Goal: Use online tool/utility: Use online tool/utility

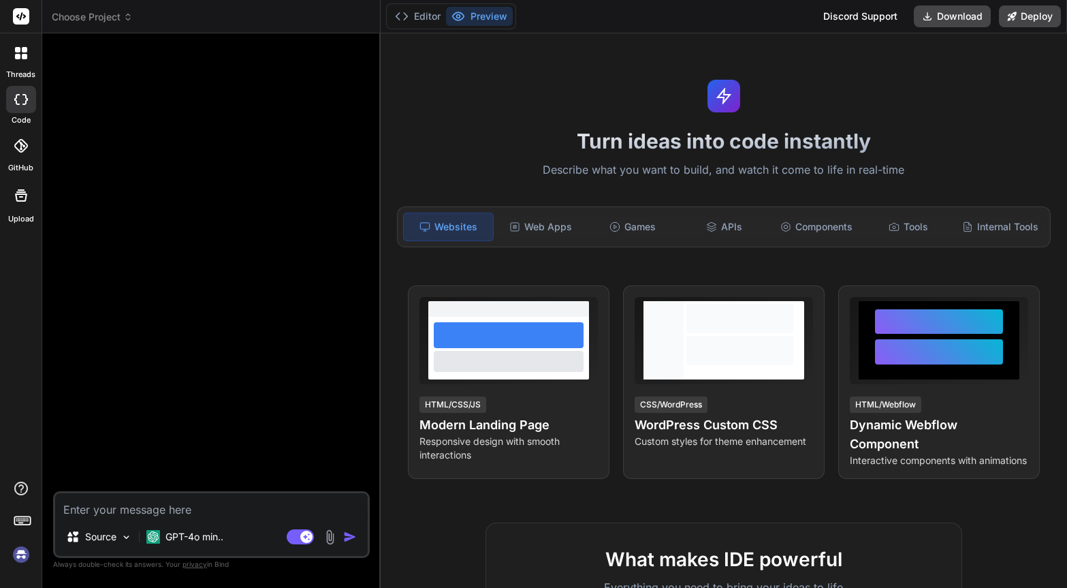
type textarea "x"
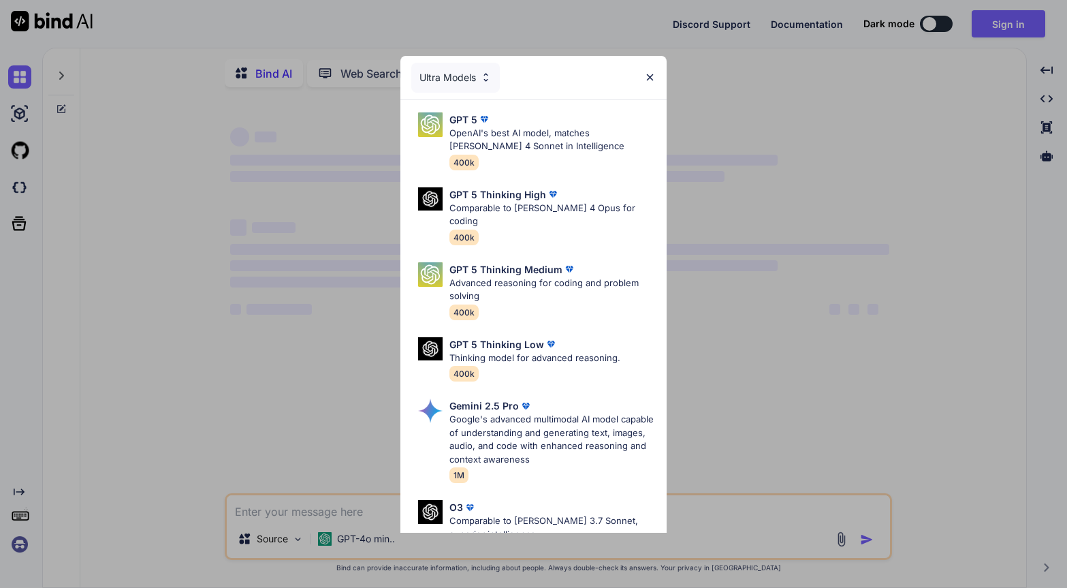
type textarea "x"
click at [492, 130] on p "OpenAI's best AI model, matches [PERSON_NAME] 4 Sonnet in Intelligence" at bounding box center [553, 140] width 207 height 27
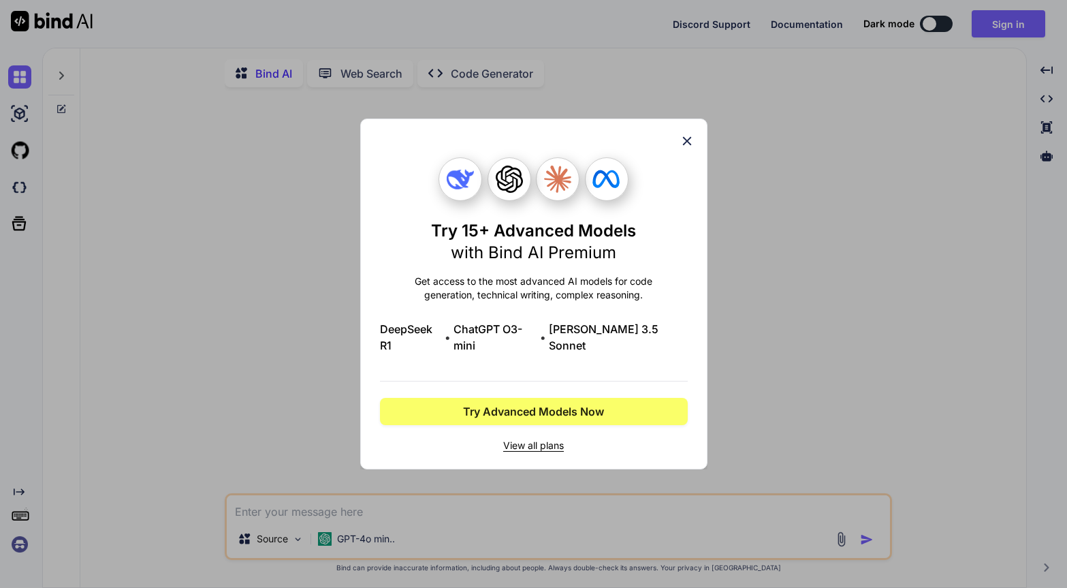
click at [691, 147] on icon at bounding box center [687, 140] width 15 height 15
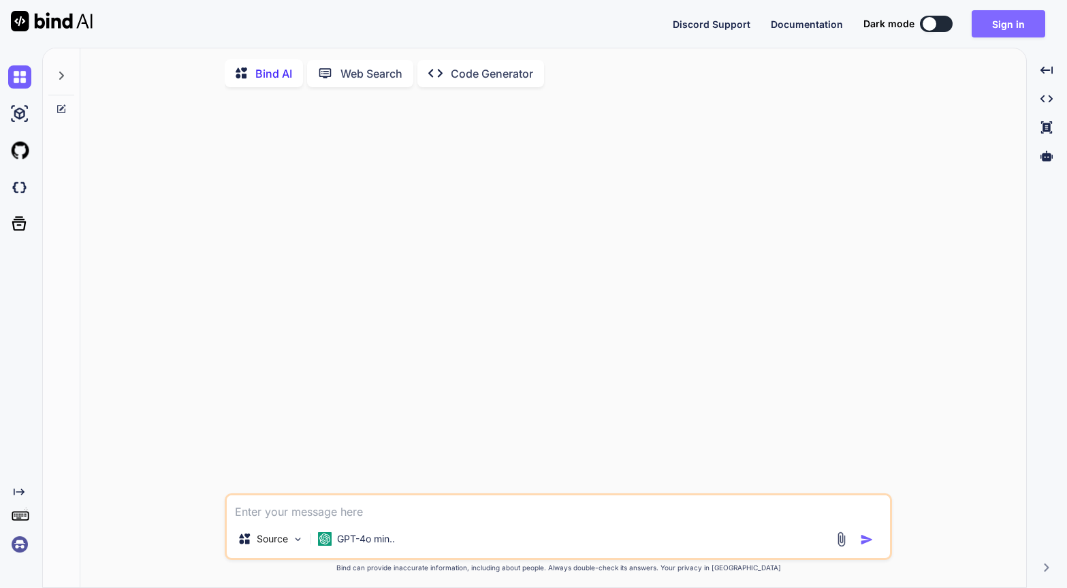
click at [996, 24] on button "Sign in" at bounding box center [1009, 23] width 74 height 27
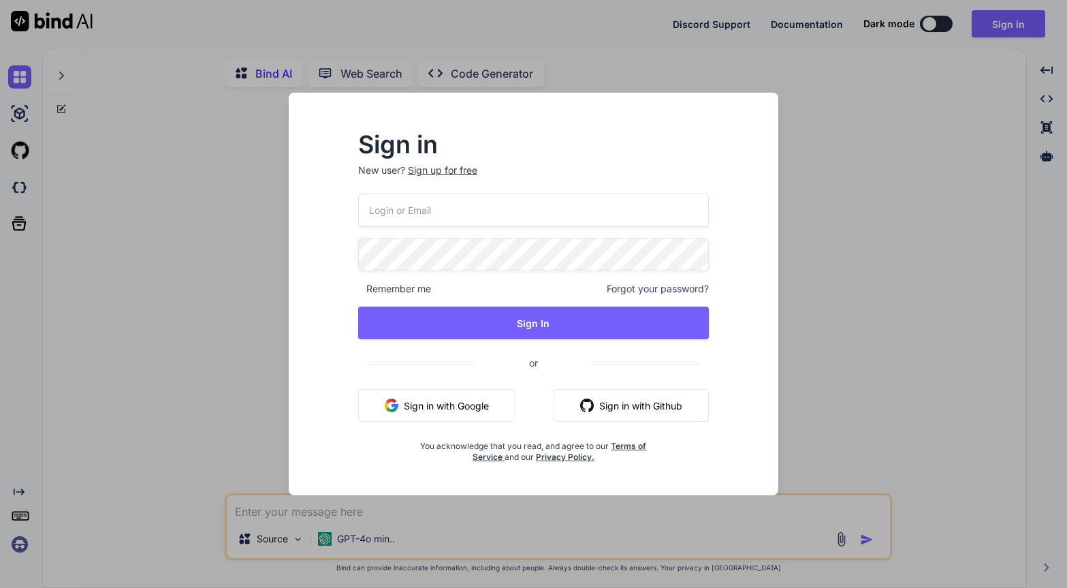
click at [442, 212] on input "email" at bounding box center [533, 209] width 351 height 33
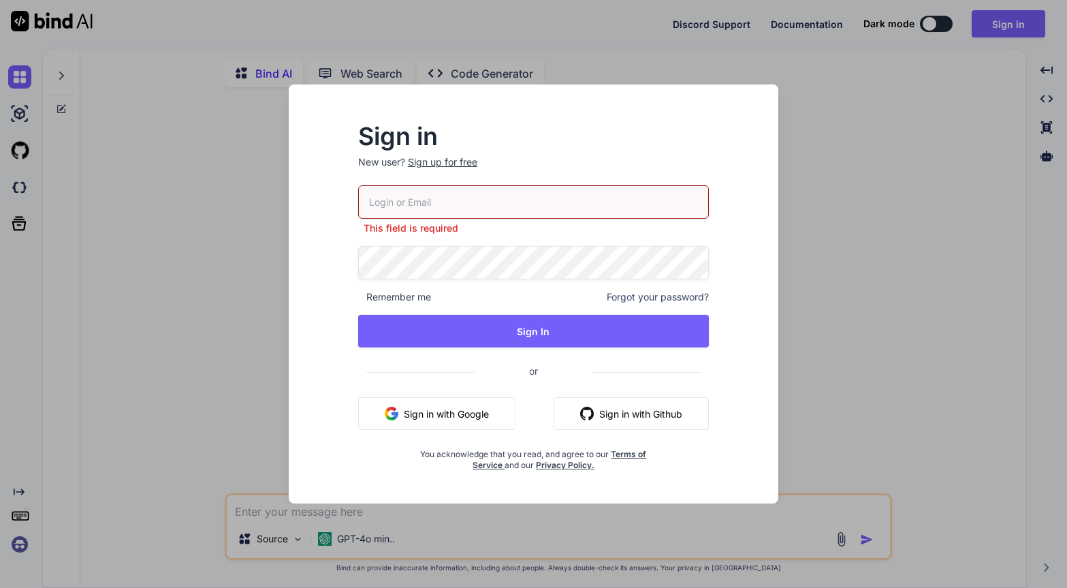
type input "[PERSON_NAME][EMAIL_ADDRESS][PERSON_NAME][DOMAIN_NAME]"
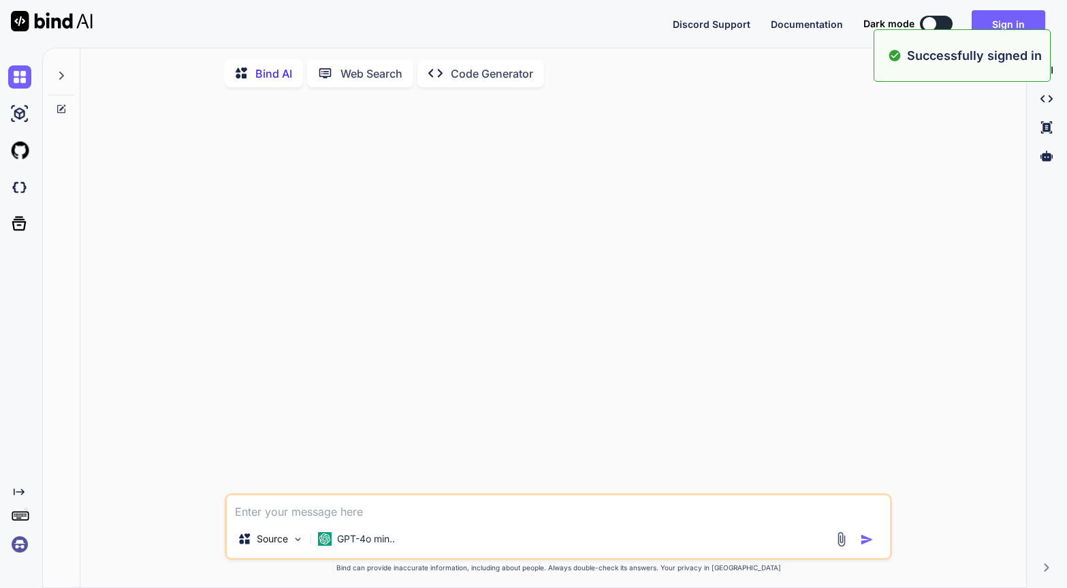
click at [473, 79] on p "Code Generator" at bounding box center [492, 73] width 82 height 16
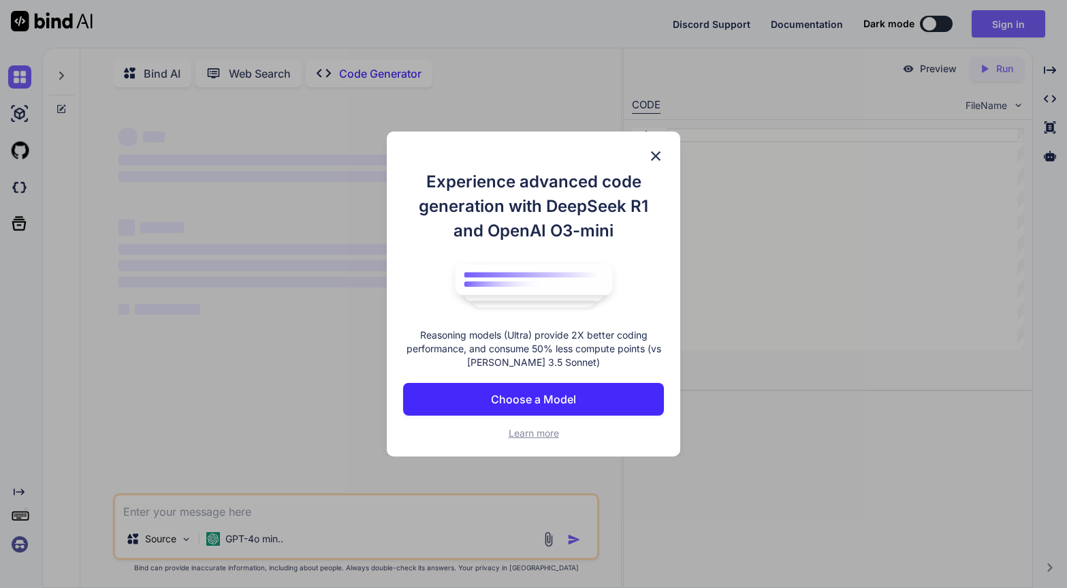
type textarea "x"
click at [573, 398] on p "Choose a Model" at bounding box center [533, 399] width 85 height 16
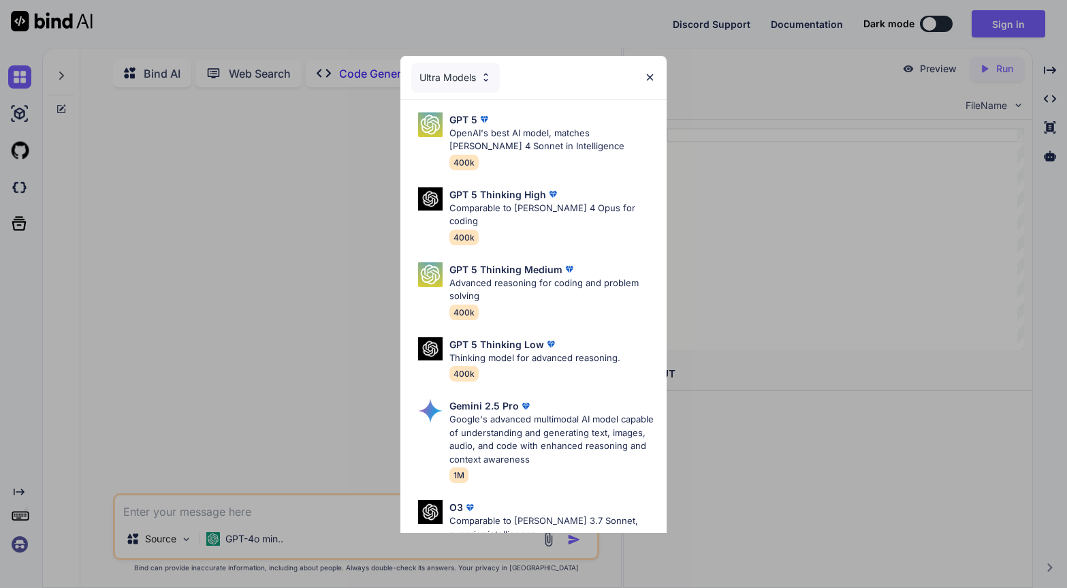
click at [470, 74] on div "Ultra Models" at bounding box center [455, 78] width 89 height 30
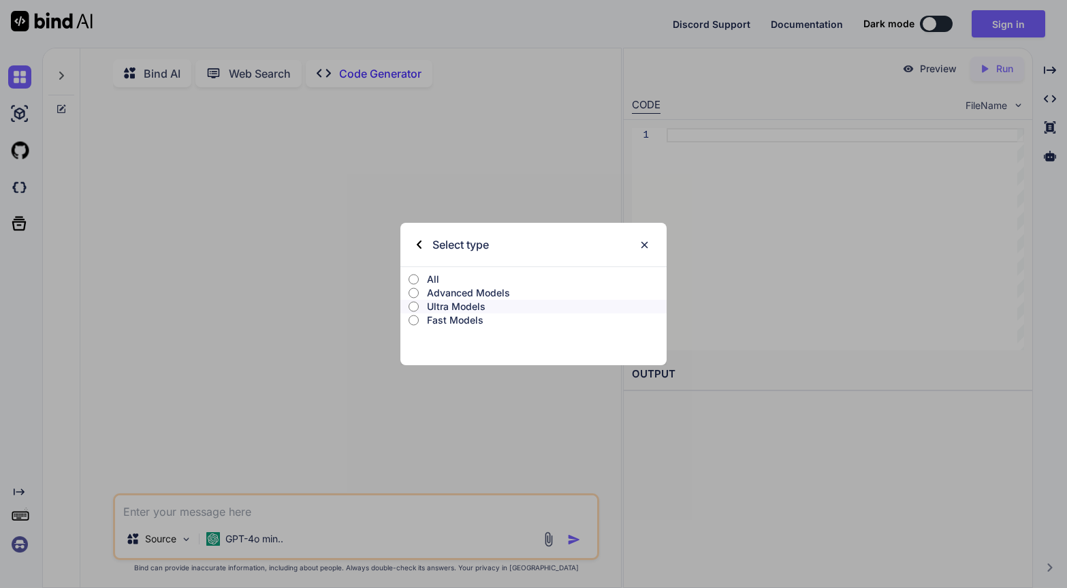
click at [432, 291] on p "Advanced Models" at bounding box center [547, 293] width 240 height 14
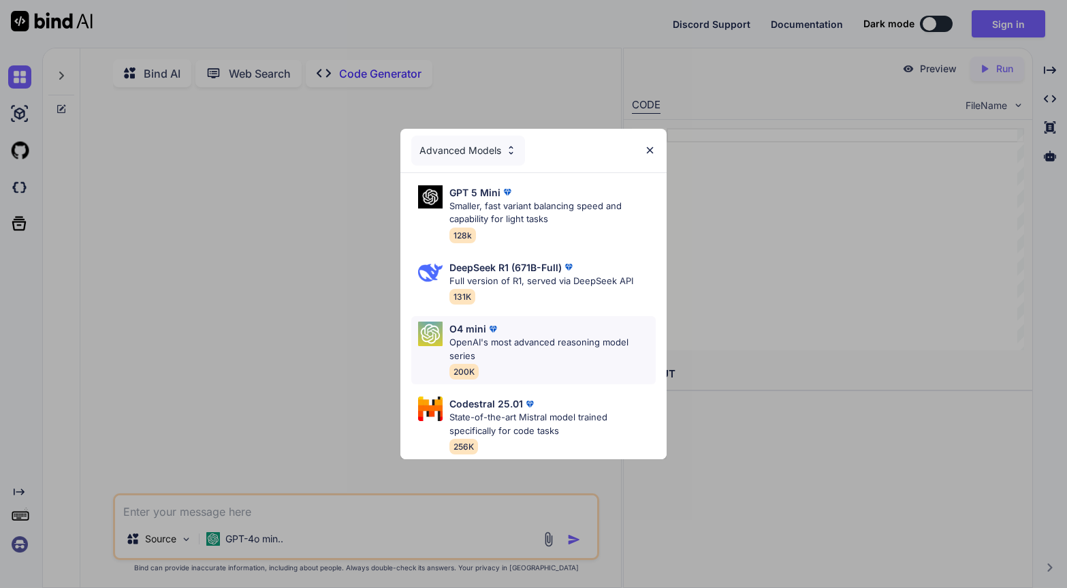
click at [550, 349] on p "OpenAI's most advanced reasoning model series" at bounding box center [553, 349] width 207 height 27
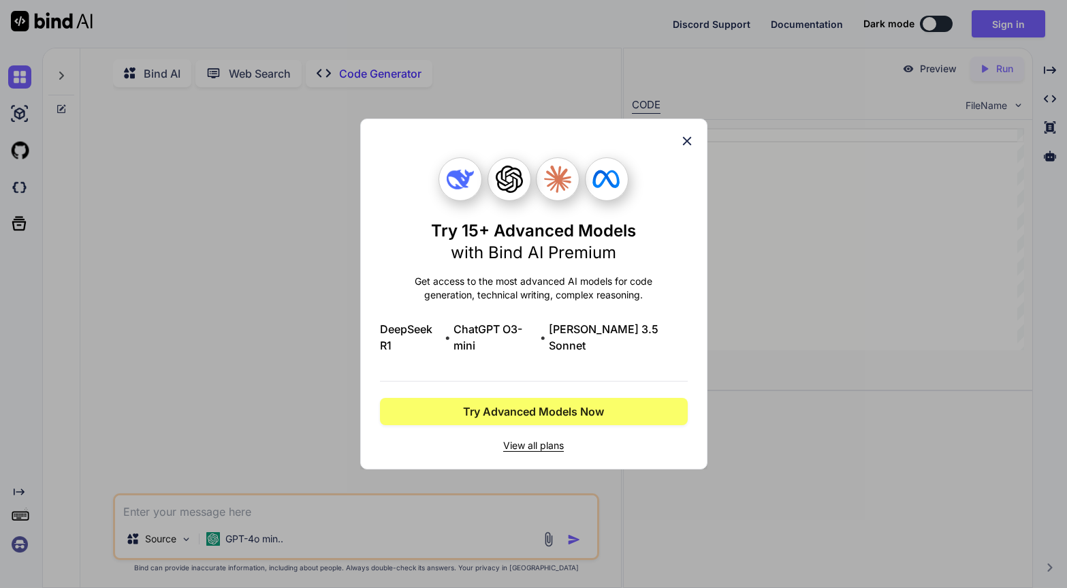
click at [556, 439] on span "View all plans" at bounding box center [534, 446] width 308 height 14
click at [688, 146] on icon at bounding box center [686, 141] width 9 height 9
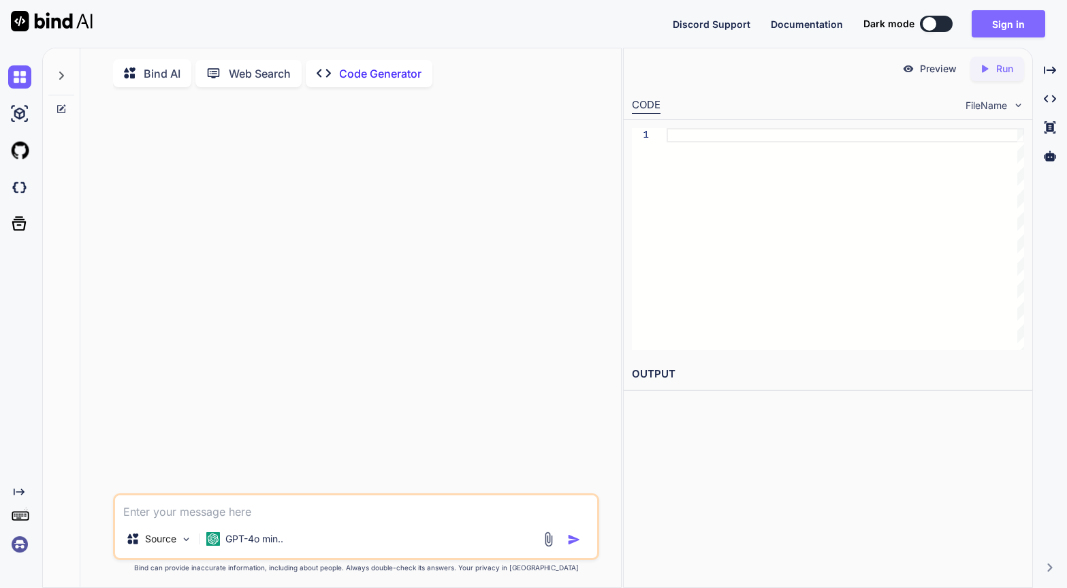
click at [1018, 27] on button "Sign in" at bounding box center [1009, 23] width 74 height 27
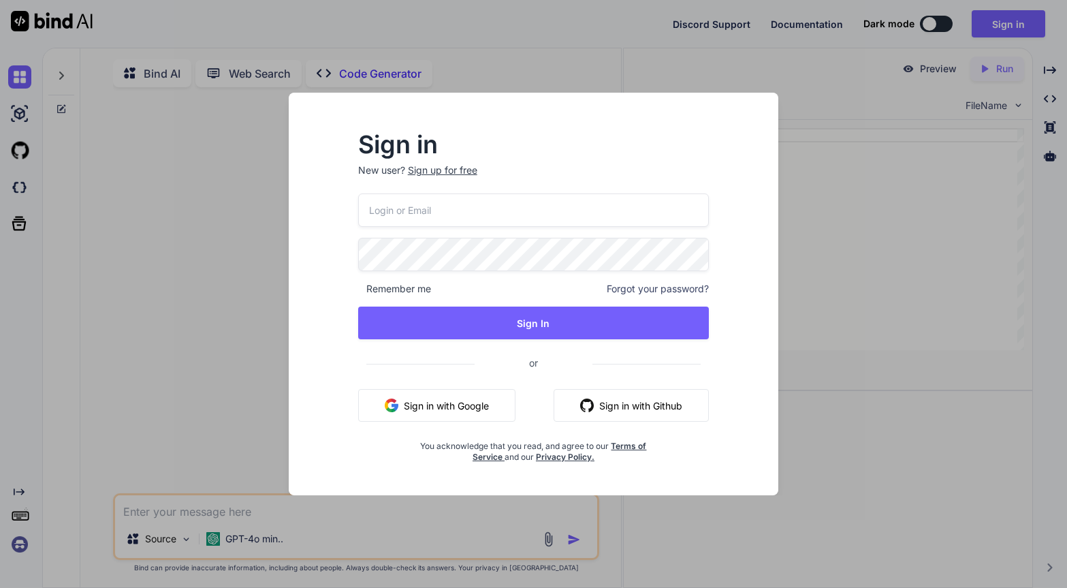
click at [462, 208] on input "email" at bounding box center [533, 209] width 351 height 33
type input "[PERSON_NAME][EMAIL_ADDRESS][PERSON_NAME][DOMAIN_NAME]"
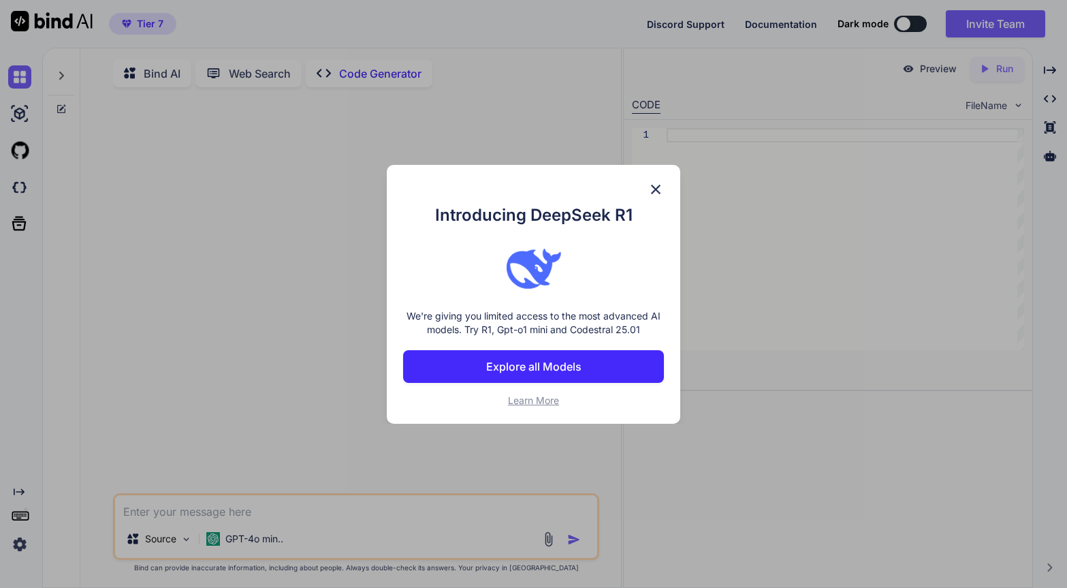
click at [548, 364] on p "Explore all Models" at bounding box center [533, 366] width 95 height 16
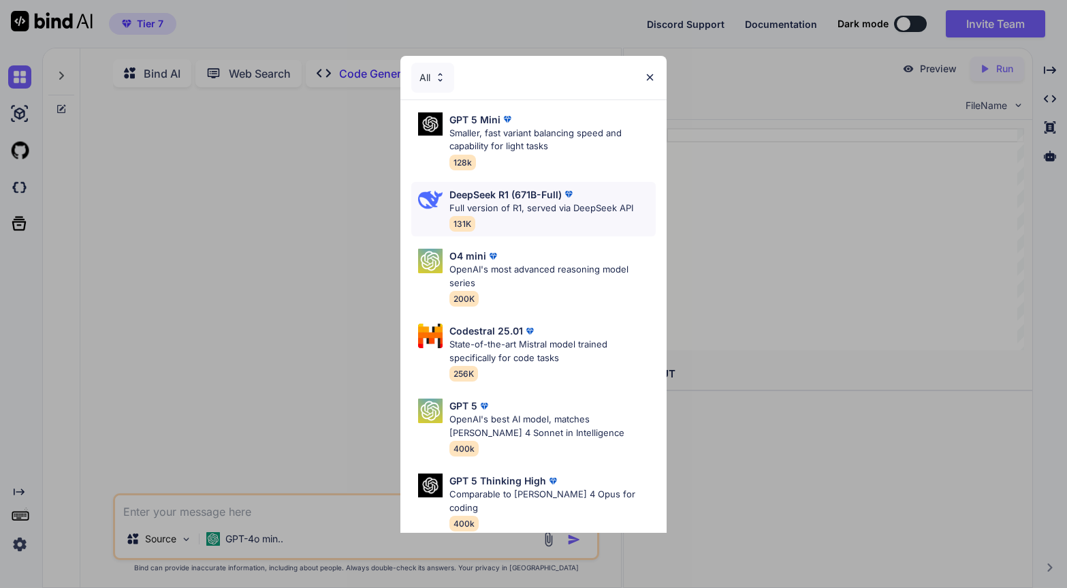
click at [531, 205] on p "Full version of R1, served via DeepSeek API" at bounding box center [542, 209] width 184 height 14
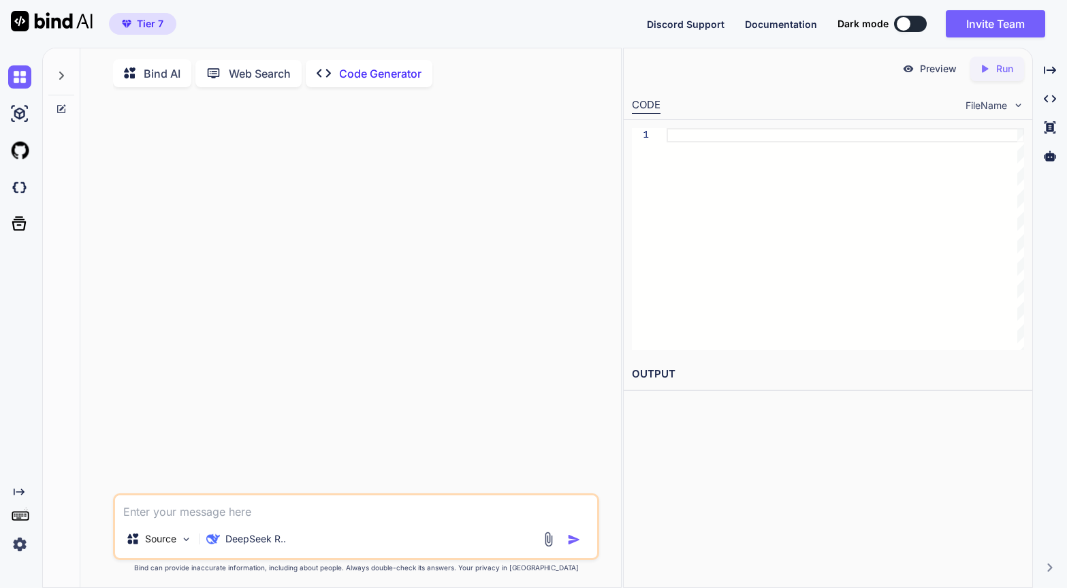
click at [209, 518] on textarea at bounding box center [356, 507] width 482 height 25
type textarea "x"
type textarea "P"
type textarea "x"
type textarea "Pl"
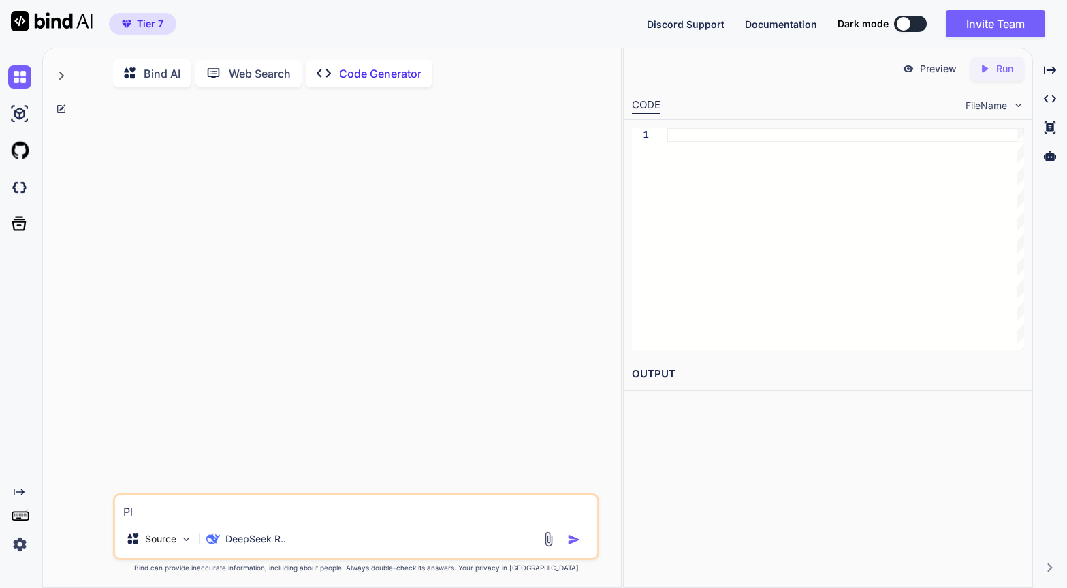
type textarea "x"
type textarea "Ple"
type textarea "x"
type textarea "Plea"
type textarea "x"
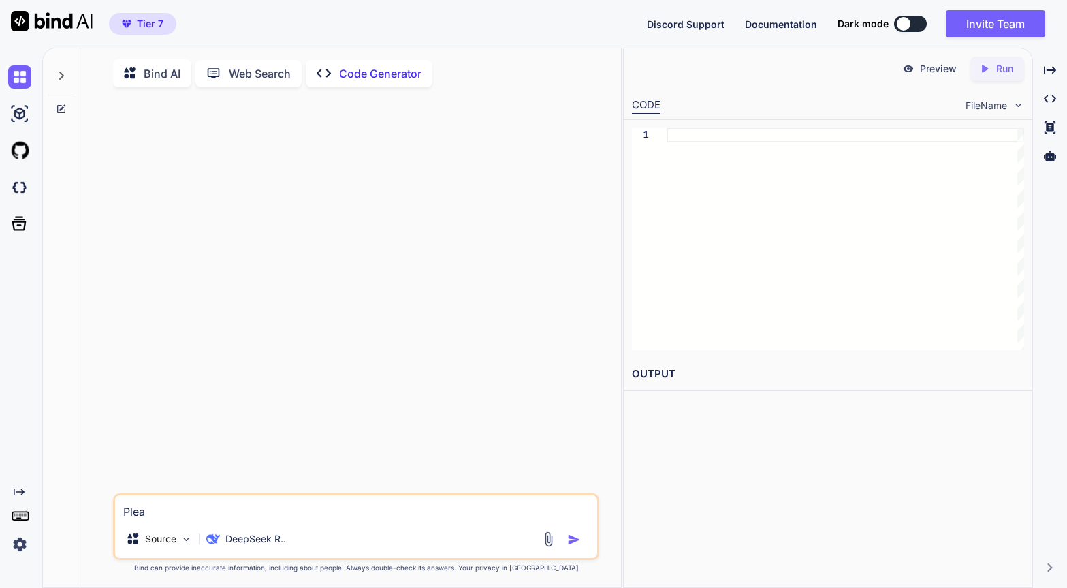
type textarea "Pleas"
type textarea "x"
type textarea "Please"
type textarea "x"
type textarea "Please"
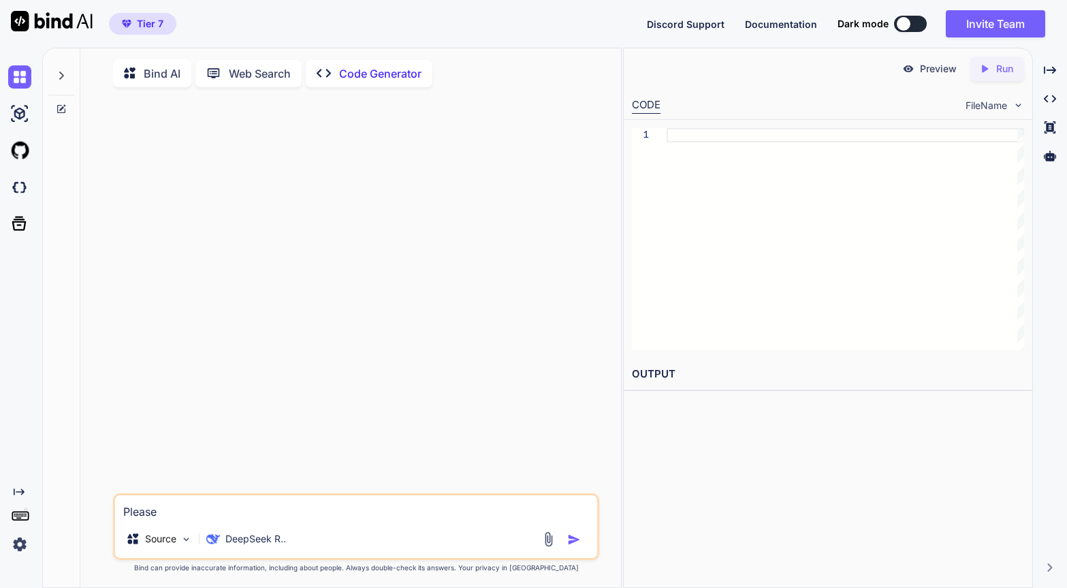
type textarea "x"
type textarea "Please w"
type textarea "x"
type textarea "Please wr"
type textarea "x"
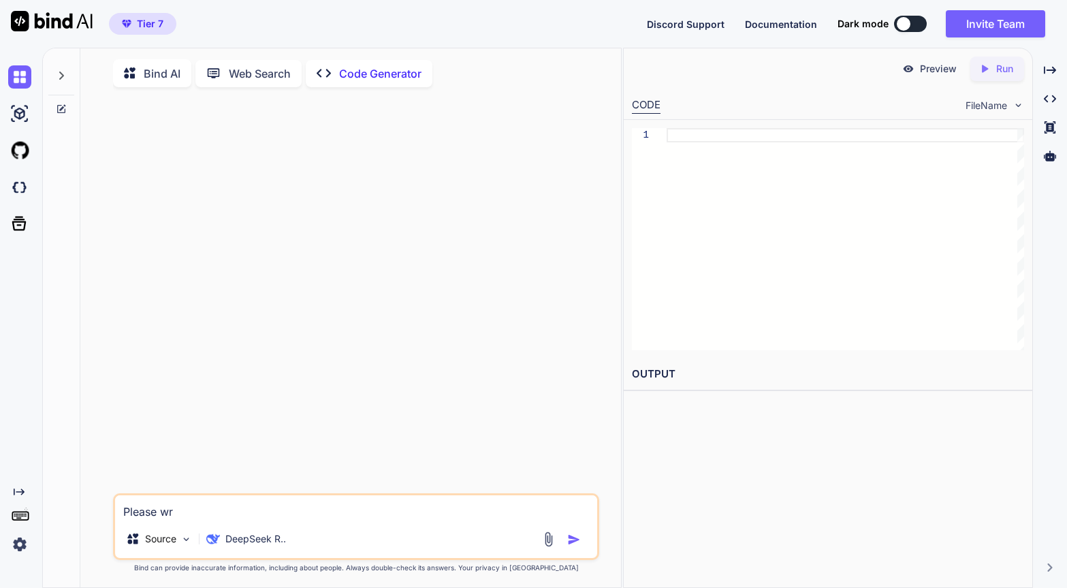
type textarea "Please wra"
type textarea "x"
type textarea "Please wrap"
type textarea "x"
type textarea "Please wrap"
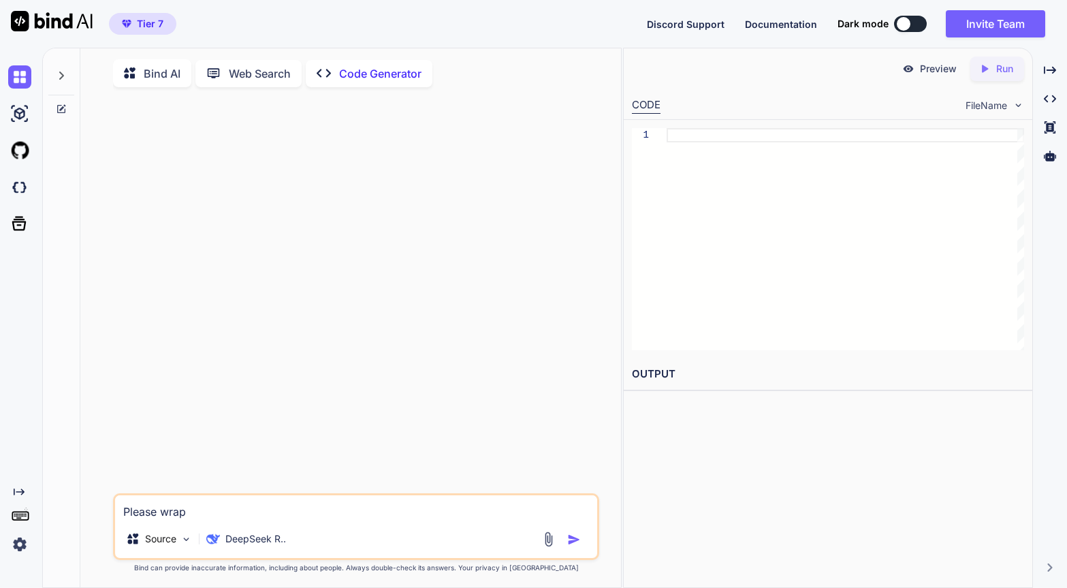
type textarea "x"
type textarea "Please wrap t"
type textarea "x"
type textarea "Please wrap th"
type textarea "x"
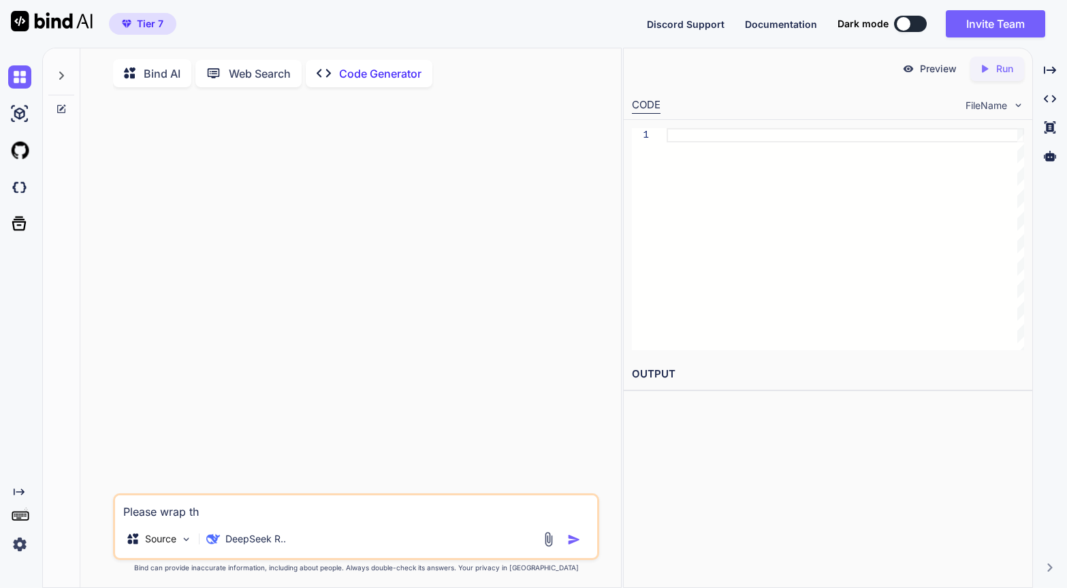
type textarea "Please wrap the"
type textarea "x"
type textarea "Please wrap the"
type textarea "x"
type textarea "Please wrap the fo"
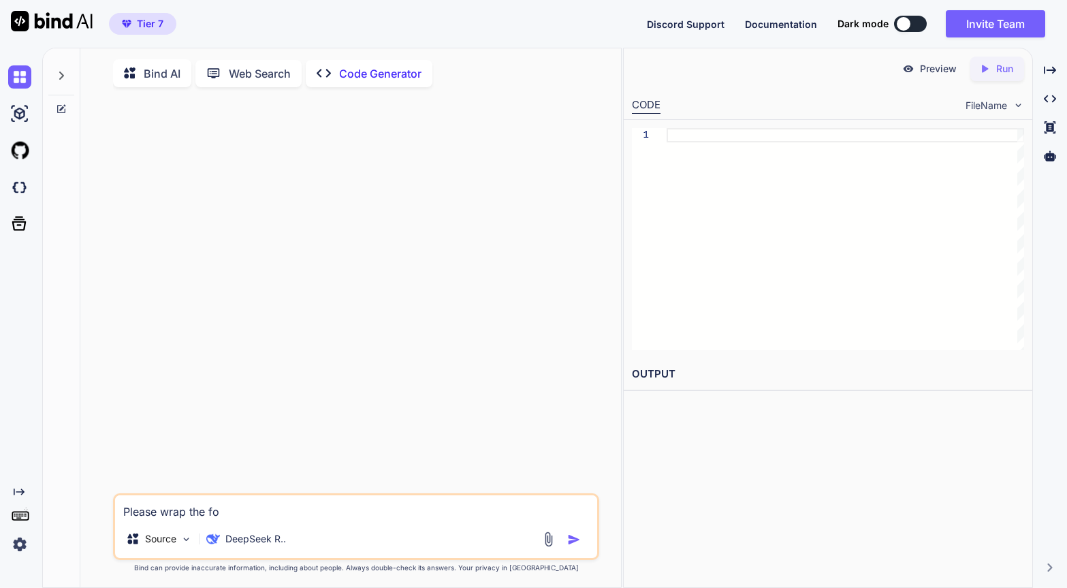
type textarea "x"
type textarea "Please wrap the fol"
type textarea "x"
type textarea "Please wrap the foll"
type textarea "x"
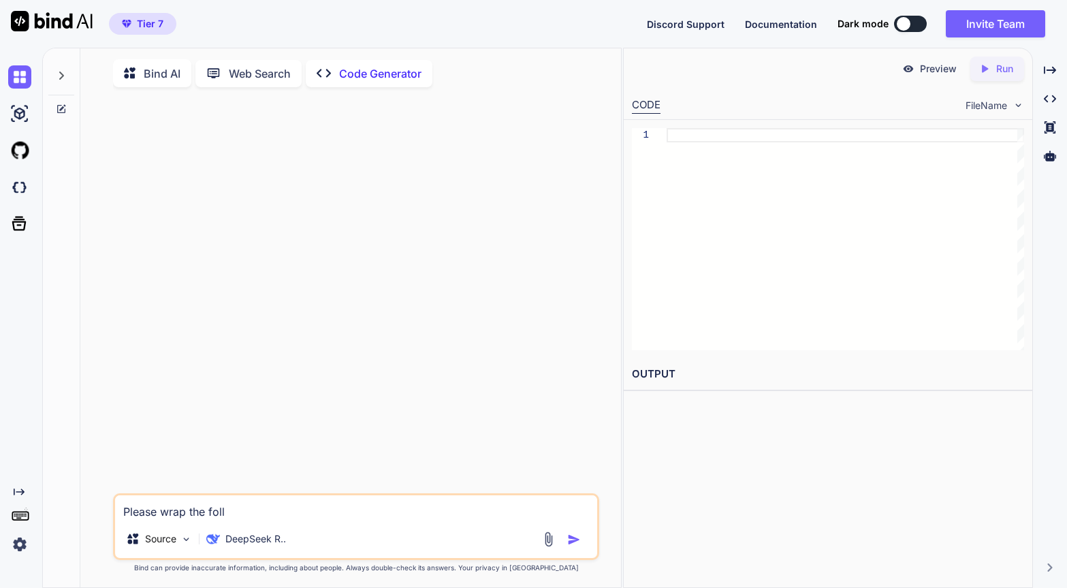
type textarea "Please wrap the follo"
type textarea "x"
type textarea "Please wrap the follow"
type textarea "x"
type textarea "Please wrap the followi"
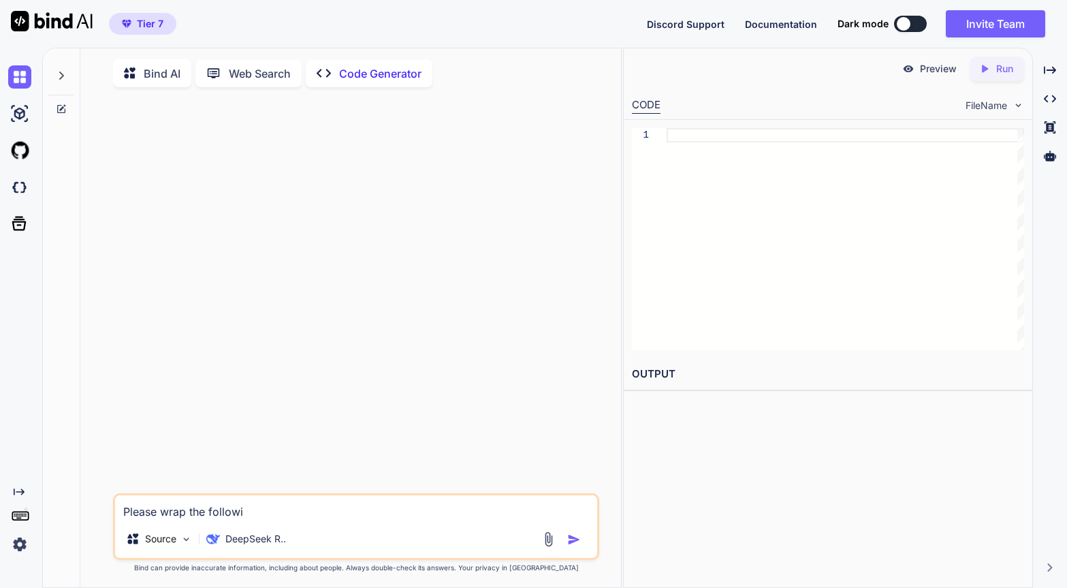
type textarea "x"
type textarea "Please wrap the followin"
type textarea "x"
type textarea "Please wrap the following"
type textarea "x"
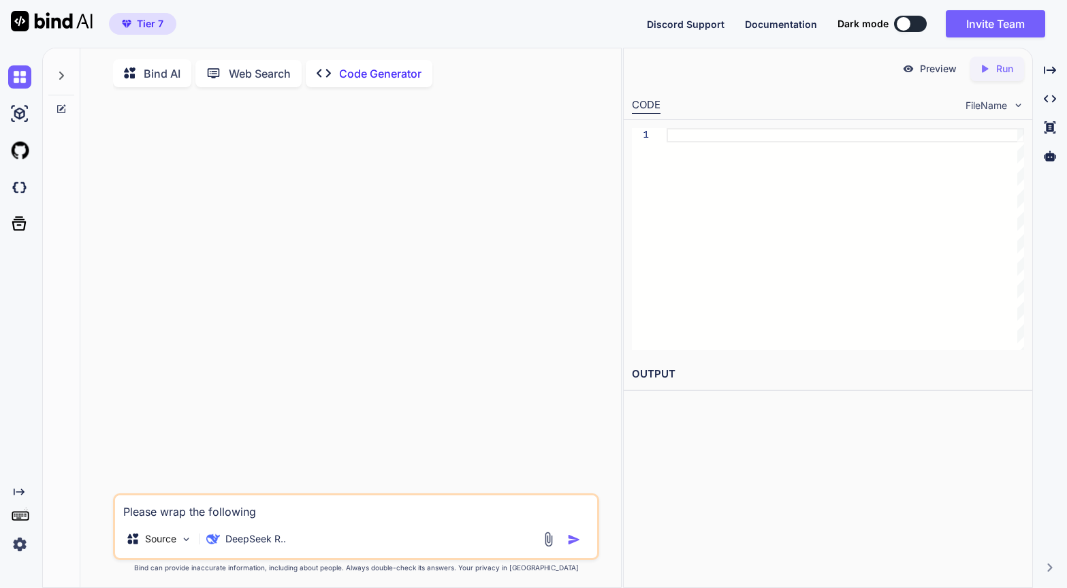
type textarea "Please wrap the following"
type textarea "x"
type textarea "I"
type textarea "x"
type textarea "I"
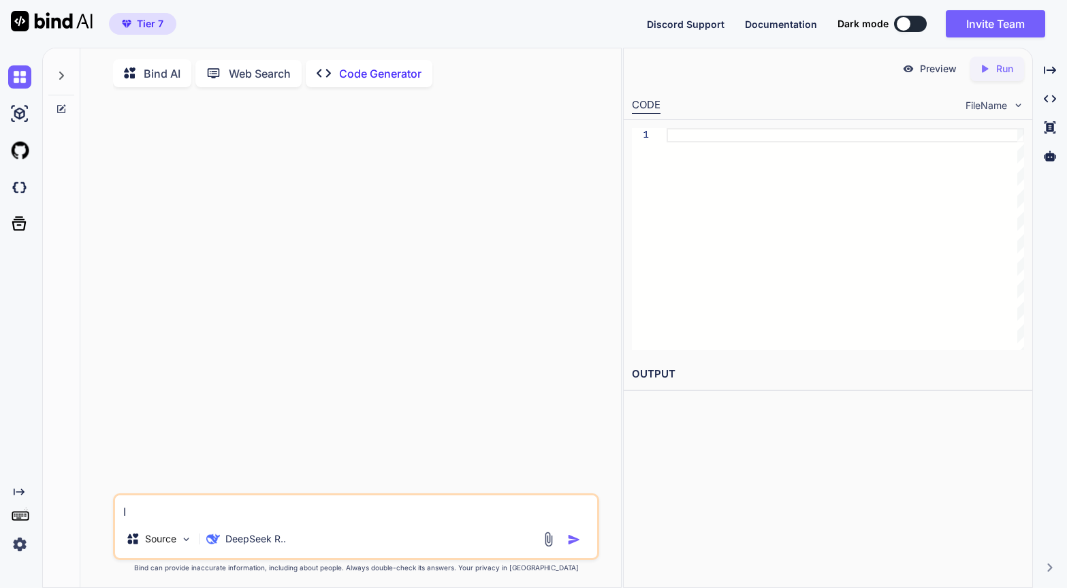
type textarea "x"
type textarea "I wi"
type textarea "x"
type textarea "I wil"
type textarea "x"
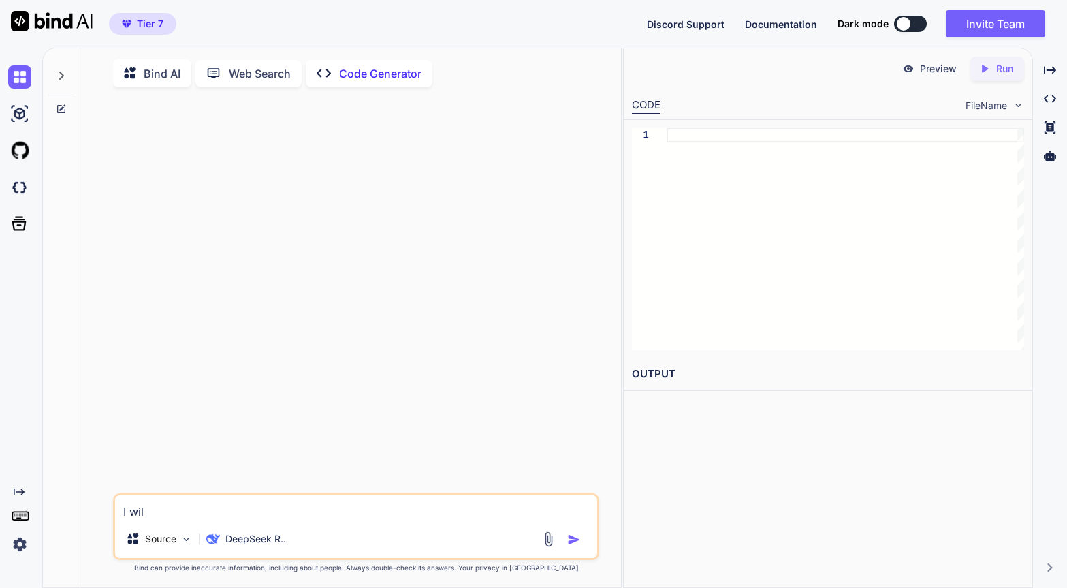
type textarea "I will"
type textarea "x"
type textarea "I will"
type textarea "x"
type textarea "I will p"
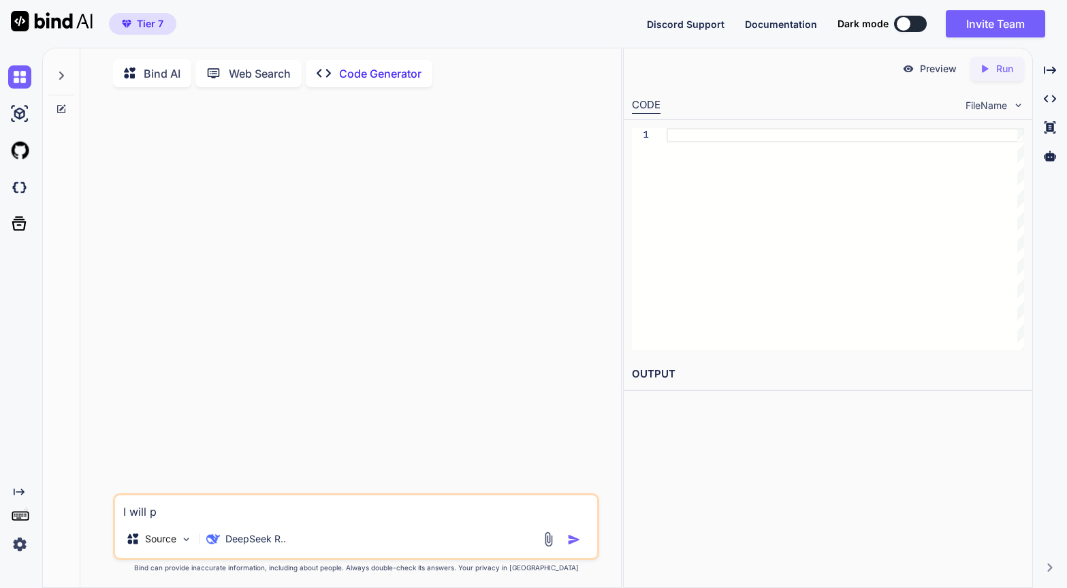
type textarea "x"
type textarea "I will pr"
type textarea "x"
type textarea "I will prov"
type textarea "x"
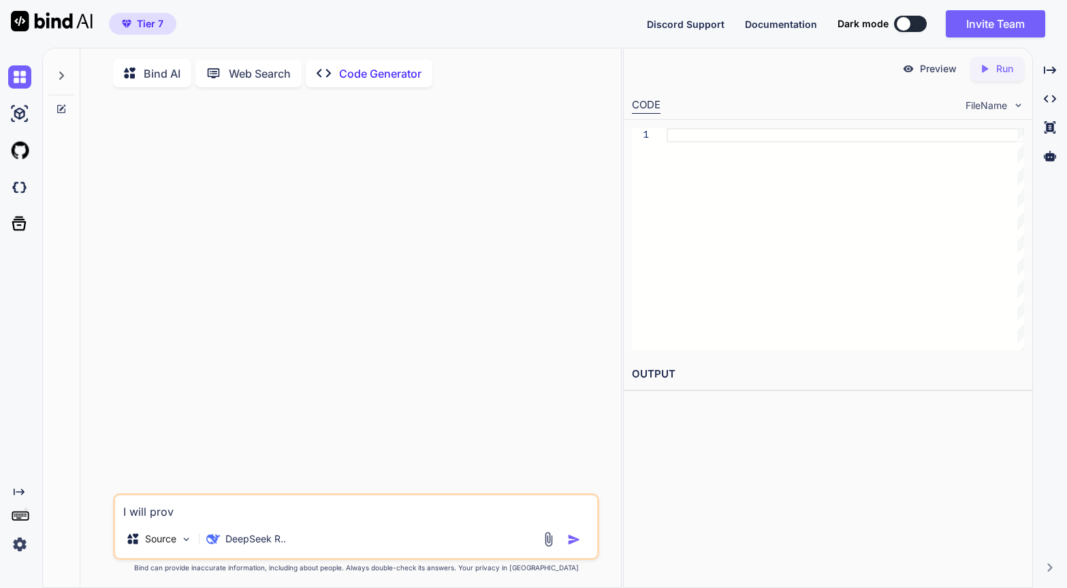
type textarea "I will provi"
type textarea "x"
type textarea "I will provid"
type textarea "x"
type textarea "I will provide"
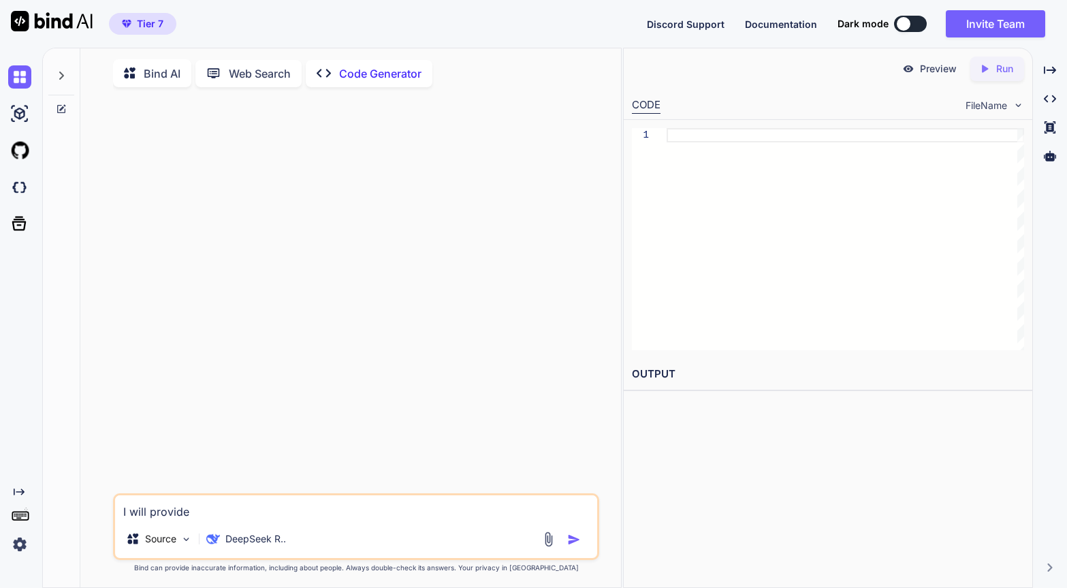
type textarea "x"
type textarea "I will provide"
type textarea "x"
type textarea "I will provide y"
type textarea "x"
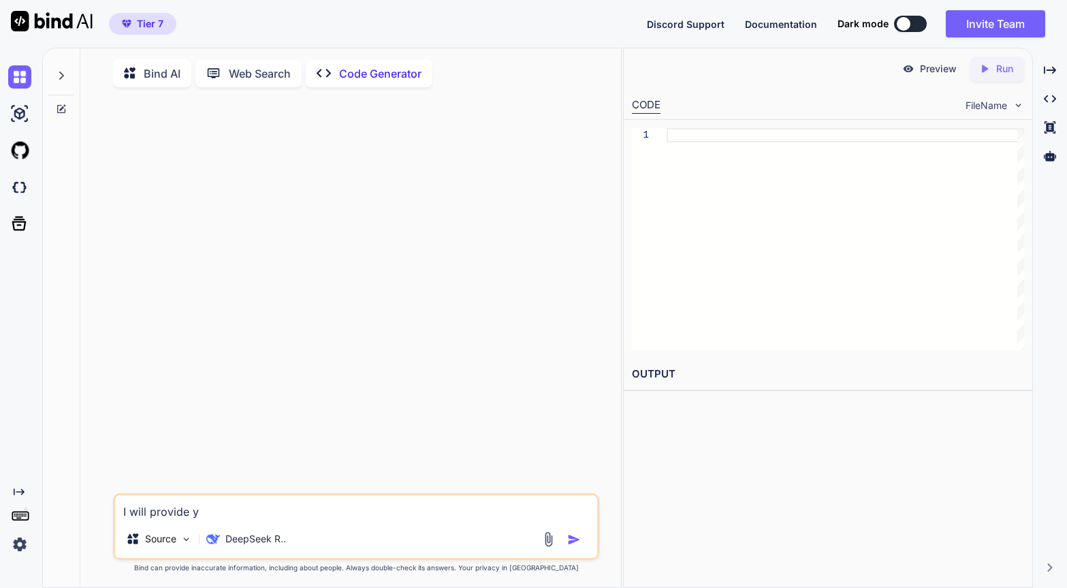
type textarea "I will provide yo"
type textarea "x"
type textarea "I will provide you"
type textarea "x"
type textarea "I will provide you"
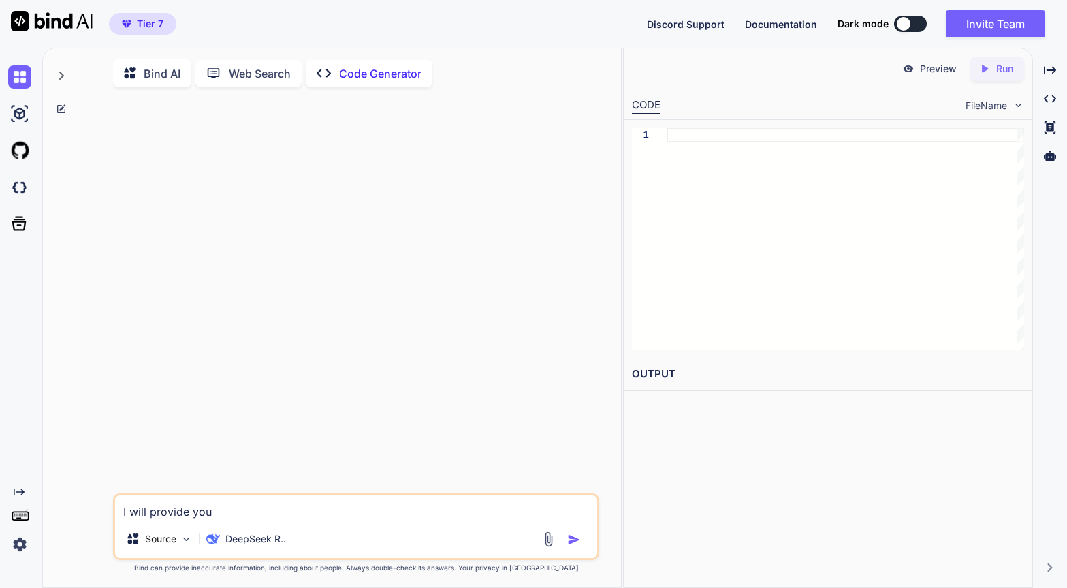
type textarea "x"
type textarea "I will provide you h"
type textarea "x"
type textarea "I will provide you"
type textarea "x"
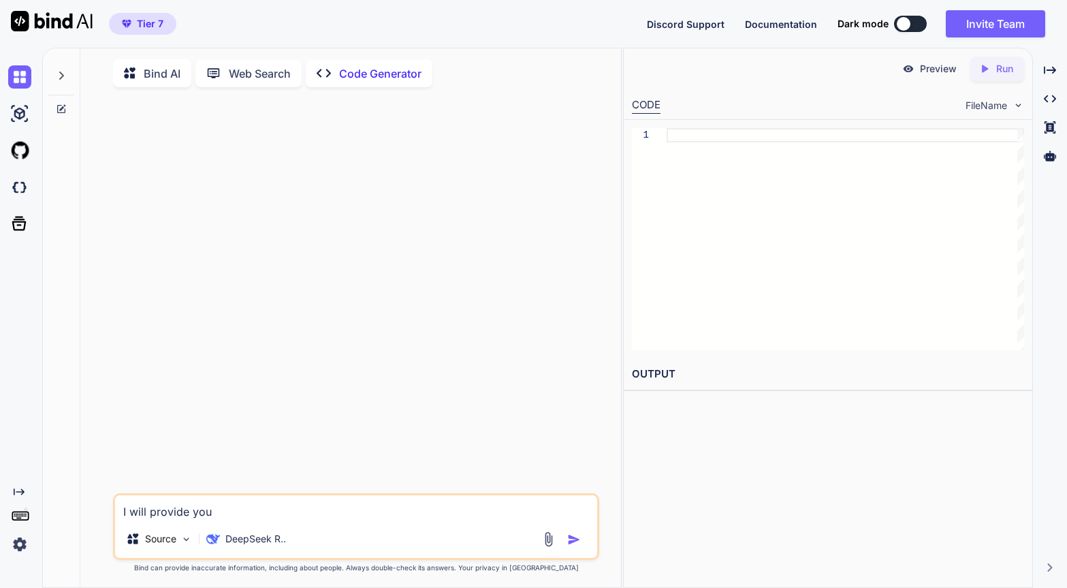
type textarea "I will provide you h"
type textarea "x"
type textarea "I will provide you ht"
type textarea "x"
type textarea "I will provide you htm"
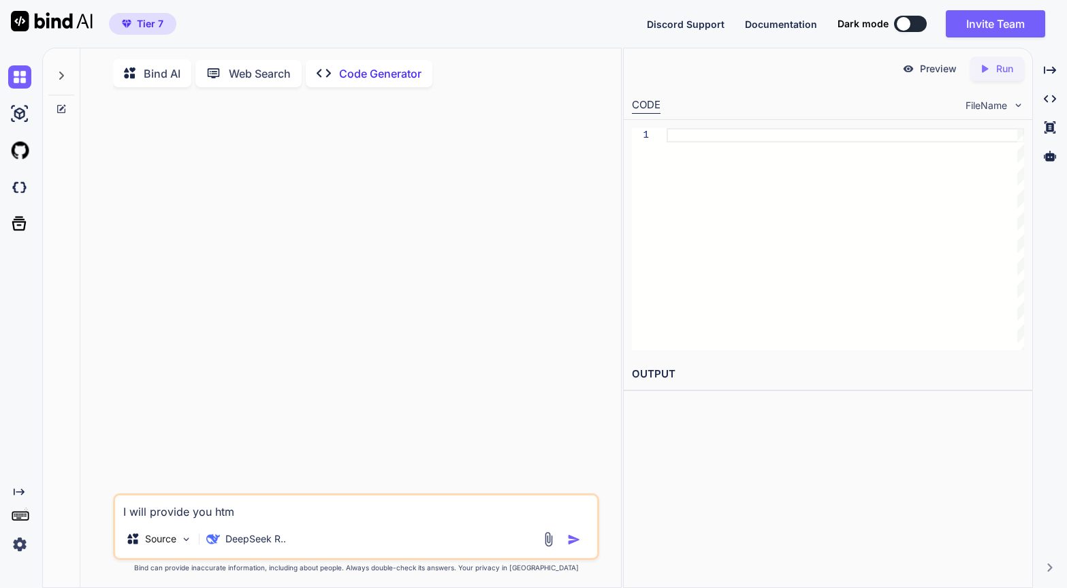
type textarea "x"
type textarea "I will provide you html"
type textarea "x"
type textarea "I will provide you html"
type textarea "x"
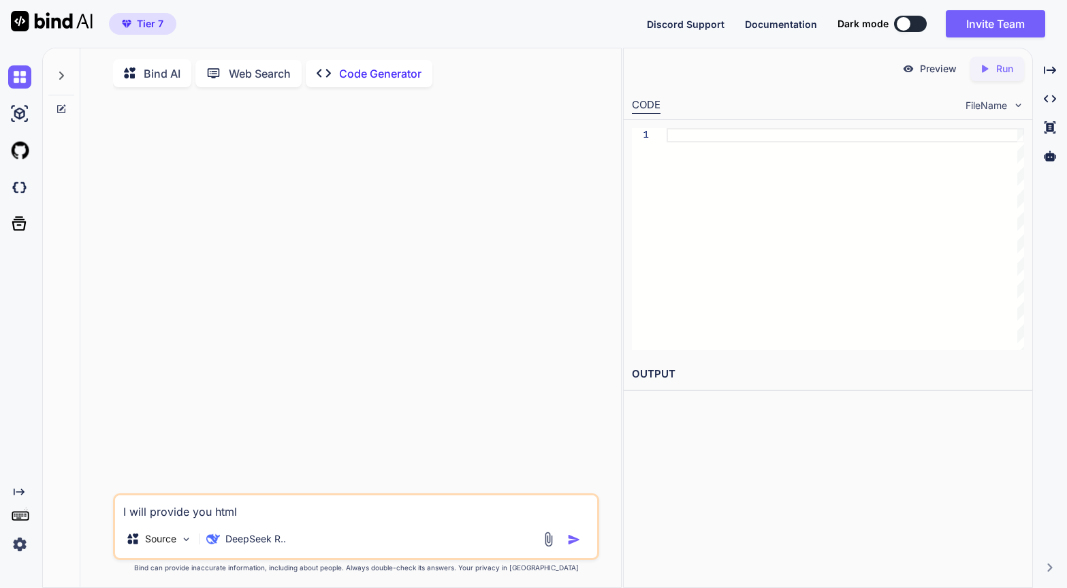
type textarea "I will provide you html t"
type textarea "x"
type textarea "I will provide you html te"
type textarea "x"
type textarea "I will provide you html tex"
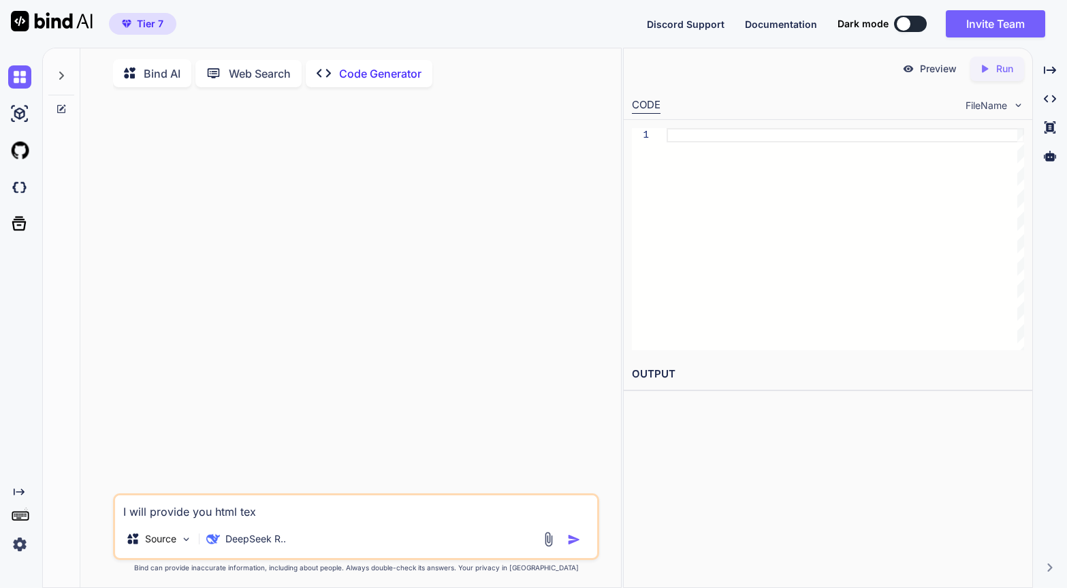
type textarea "x"
type textarea "I will provide you html text"
type textarea "x"
type textarea "I will provide you html tex"
type textarea "x"
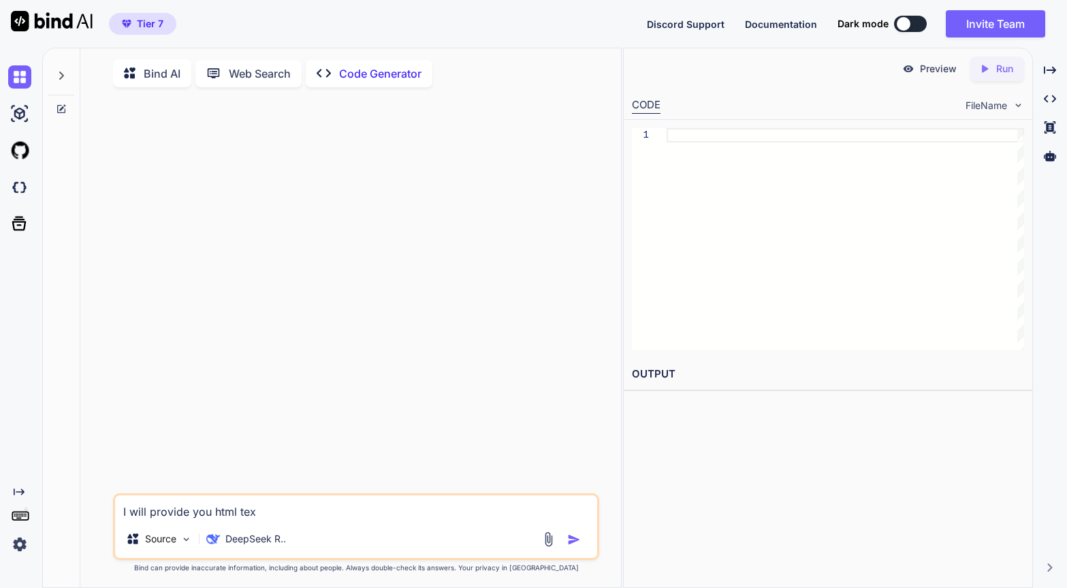
type textarea "I will provide you html te"
type textarea "x"
type textarea "I will provide you html t"
type textarea "x"
type textarea "I will provide you html"
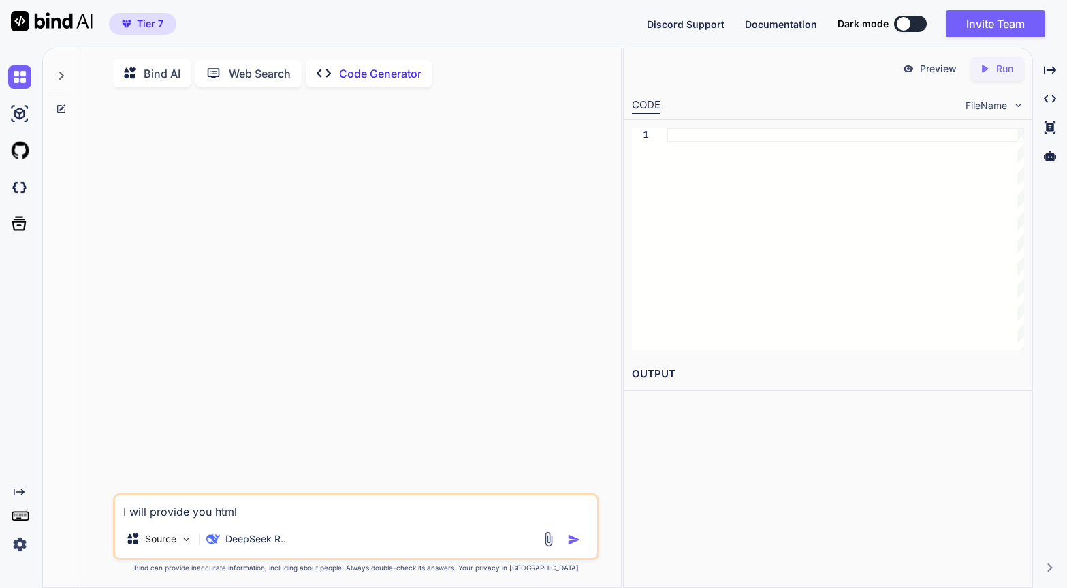
type textarea "x"
type textarea "I will provide you html c"
type textarea "x"
type textarea "I will provide you html co"
type textarea "x"
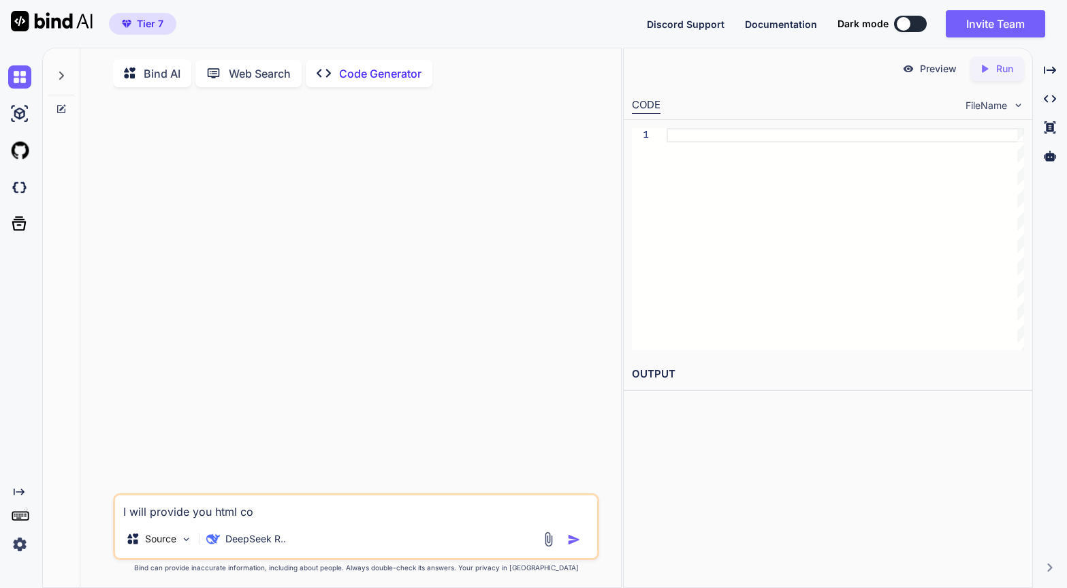
type textarea "I will provide you html cod"
type textarea "x"
type textarea "I will provide you html code"
type textarea "x"
type textarea "I will provide you html code."
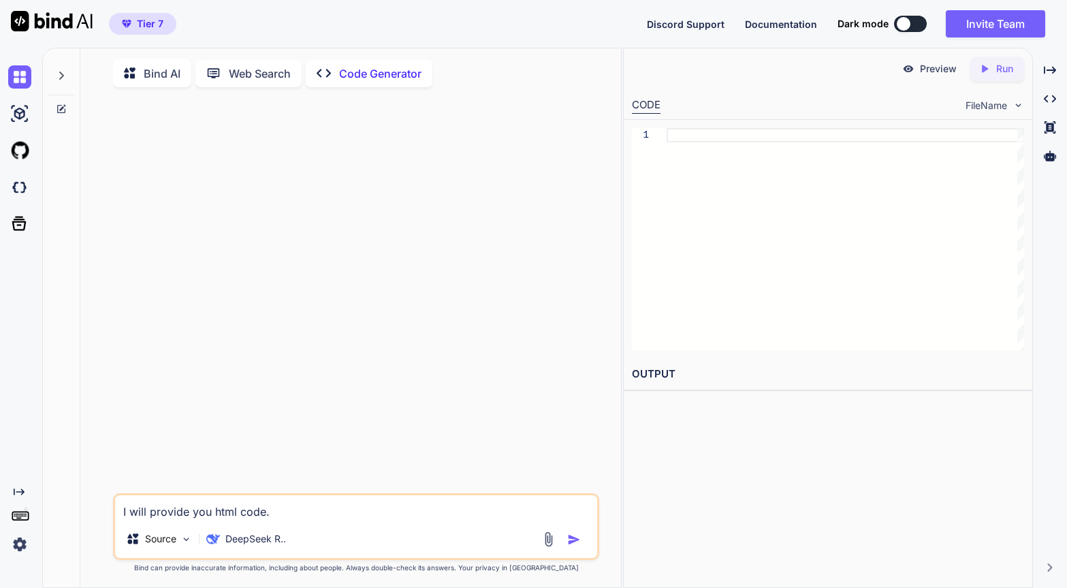
type textarea "x"
type textarea "I will provide you html code."
type textarea "x"
type textarea "I will provide you html code. I"
type textarea "x"
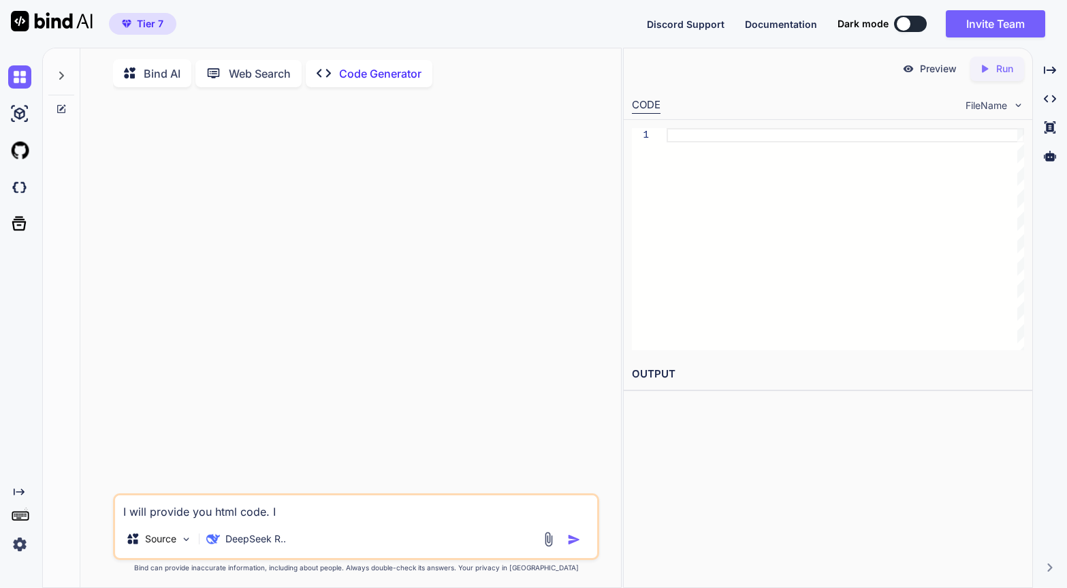
type textarea "I will provide you html code. I"
type textarea "x"
type textarea "I will provide you html code. I w"
type textarea "x"
type textarea "I will provide you html code. I wa"
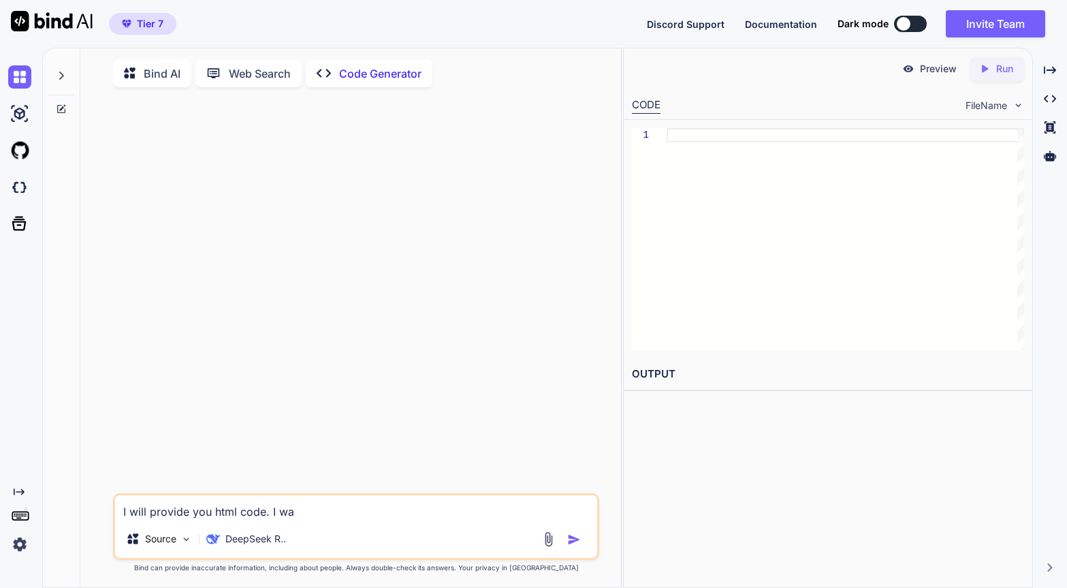
type textarea "x"
type textarea "I will provide you html code. I wan"
type textarea "x"
type textarea "I will provide you html code. I want"
type textarea "x"
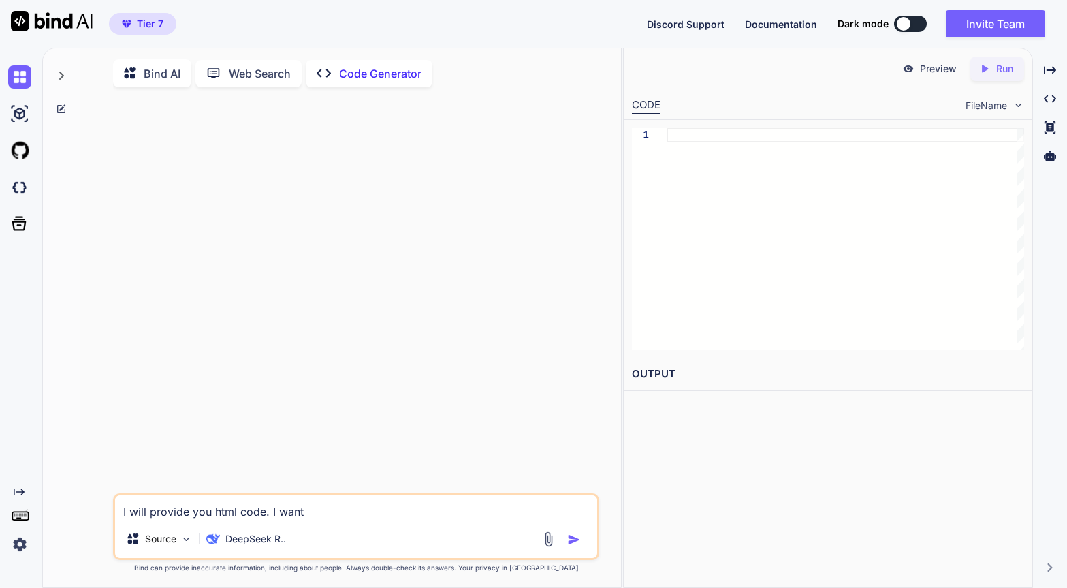
type textarea "I will provide you html code. I want"
type textarea "x"
type textarea "I will provide you html code. I want y"
type textarea "x"
type textarea "I will provide you html code. I want yo"
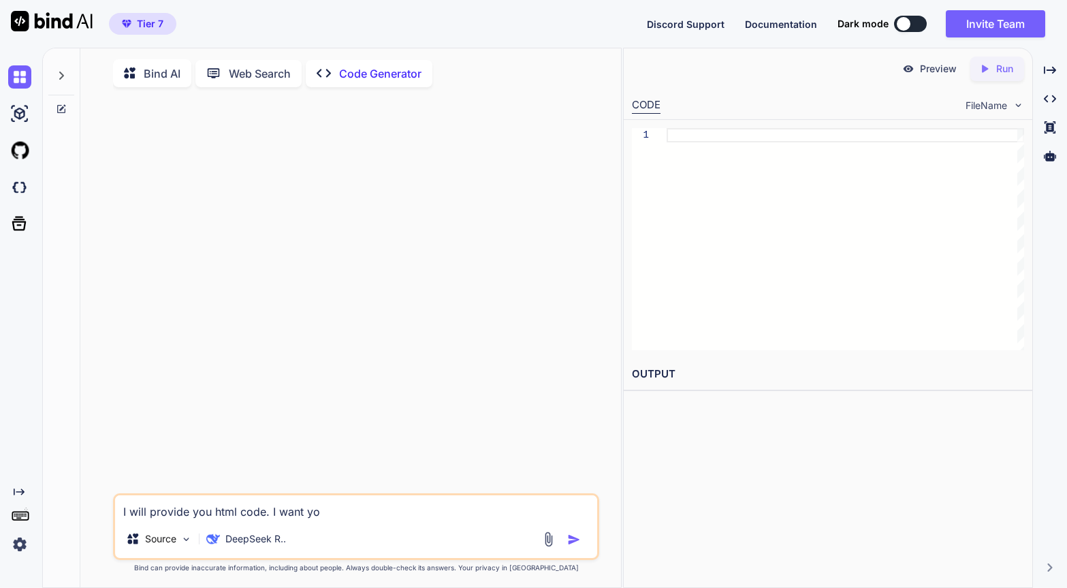
type textarea "x"
type textarea "I will provide you html code. I want you"
type textarea "x"
type textarea "I will provide you html code. I want you"
type textarea "x"
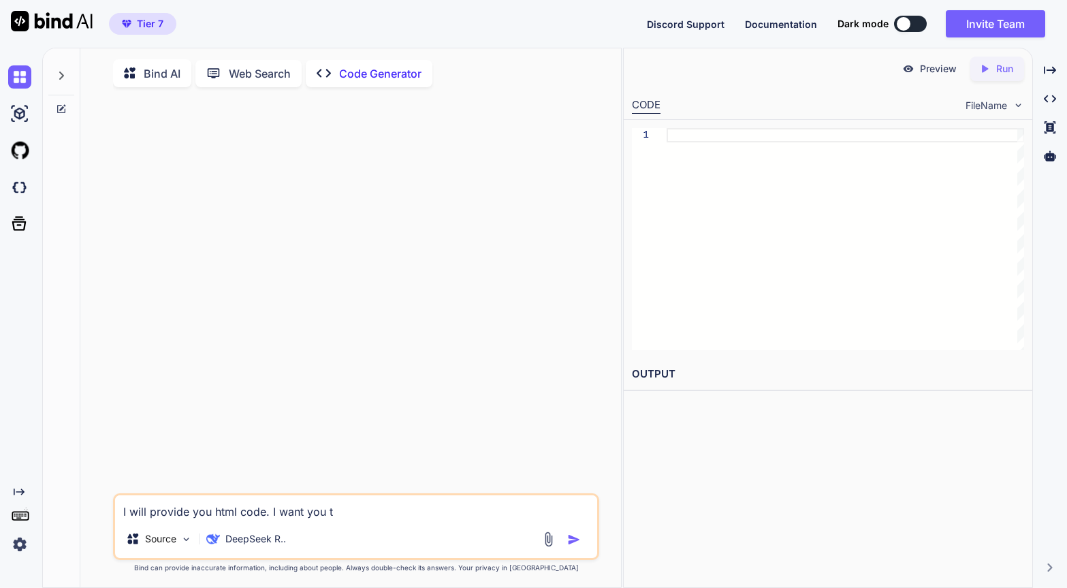
type textarea "I will provide you html code. I want you to"
type textarea "x"
type textarea "I will provide you html code. I want you to"
type textarea "x"
type textarea "I will provide you html code. I want you to w"
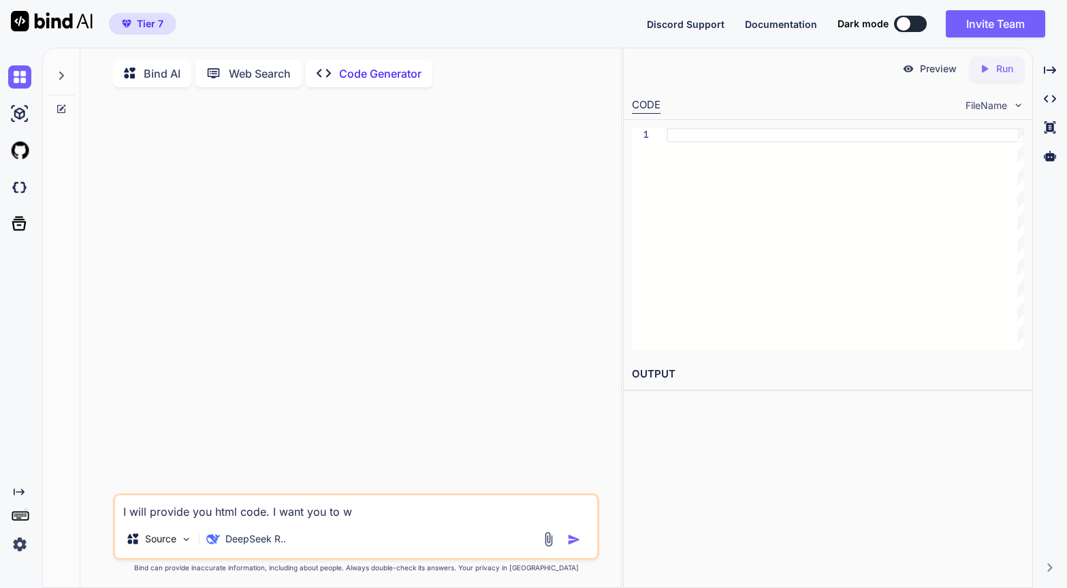
type textarea "x"
type textarea "I will provide you html code. I want you to wr"
type textarea "x"
type textarea "I will provide you html code. I want you to wra"
type textarea "x"
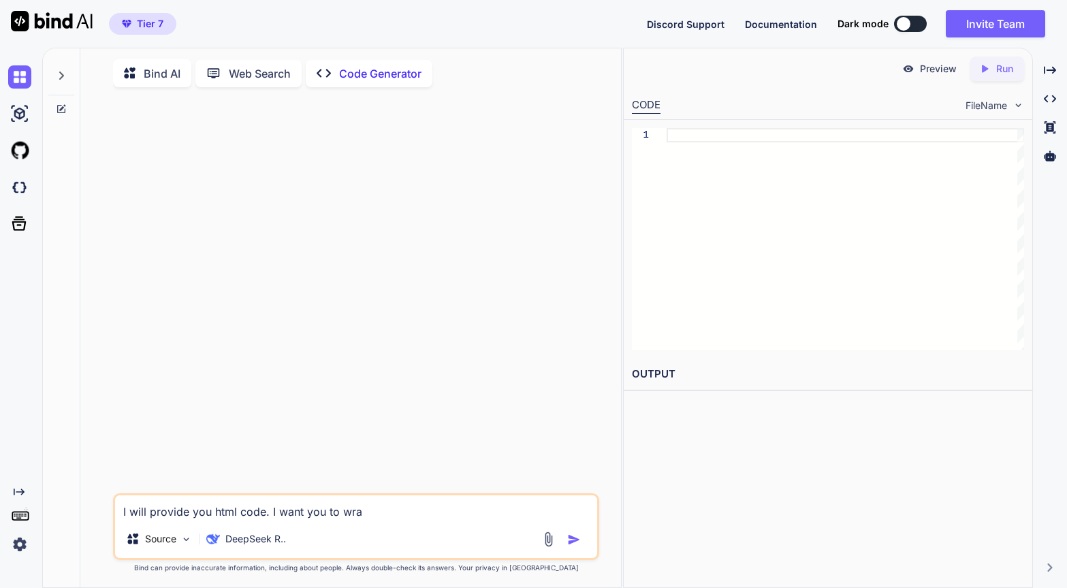
type textarea "I will provide you html code. I want you to wrap"
type textarea "x"
type textarea "I will provide you html code. I want you to wrap"
type textarea "x"
type textarea "I will provide you html code. I want you to wrap t"
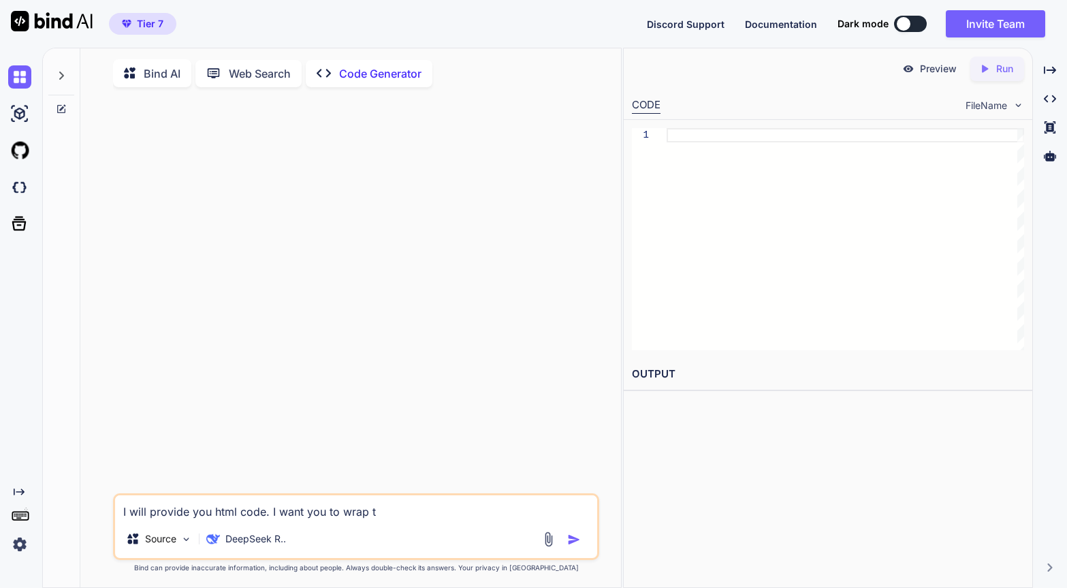
type textarea "x"
type textarea "I will provide you html code. I want you to wrap the"
type textarea "x"
type textarea "I will provide you html code. I want you to wrap the"
type textarea "x"
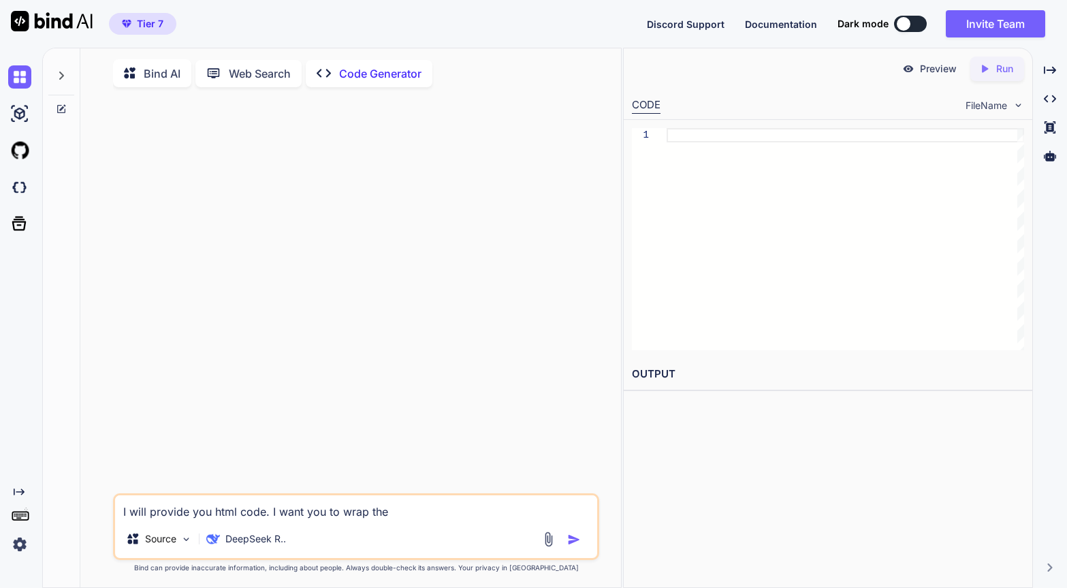
type textarea "I will provide you html code. I want you to wrap the t"
type textarea "x"
type textarea "I will provide you html code. I want you to wrap the te"
type textarea "x"
type textarea "I will provide you html code. I want you to wrap the tex"
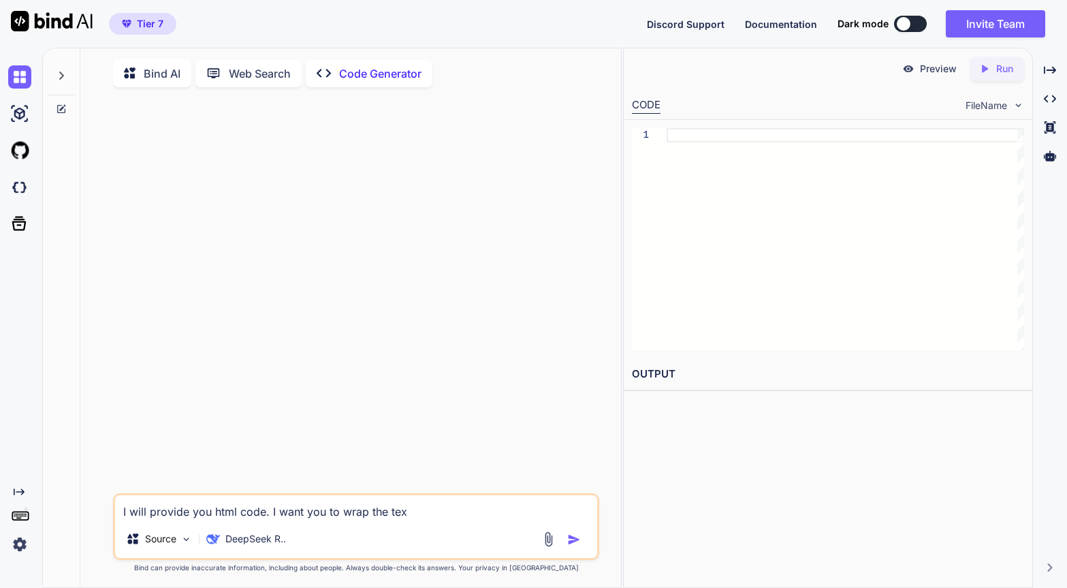
type textarea "x"
type textarea "I will provide you html code. I want you to wrap the text"
type textarea "x"
type textarea "I will provide you html code. I want you to wrap the text"
type textarea "x"
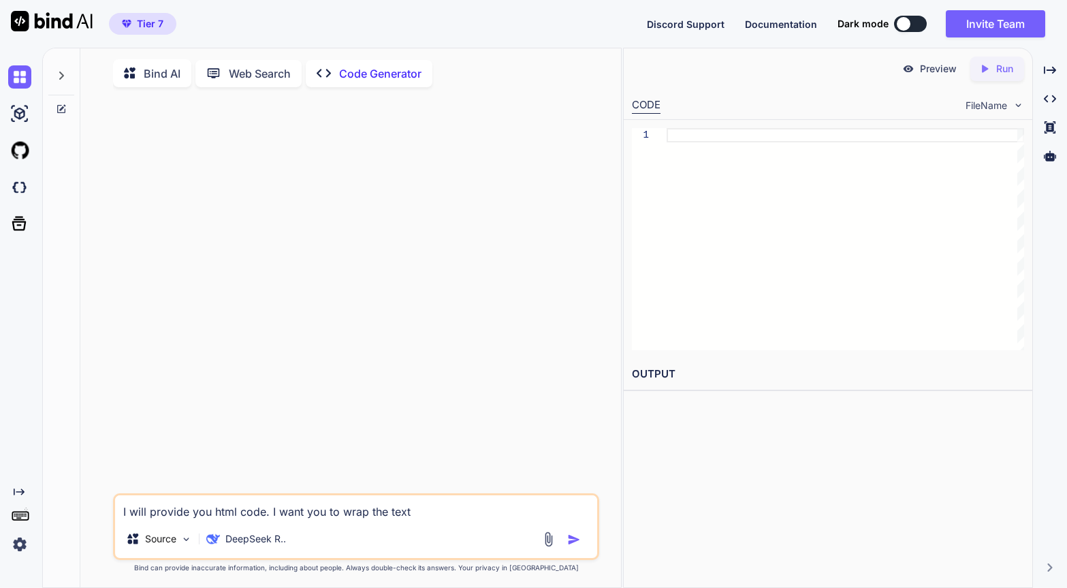
type textarea "I will provide you html code. I want you to wrap the text ""
type textarea "x"
type textarea "I will provide you html code. I want you to wrap the text "t"
type textarea "x"
type textarea "I will provide you html code. I want you to wrap the text "ti"
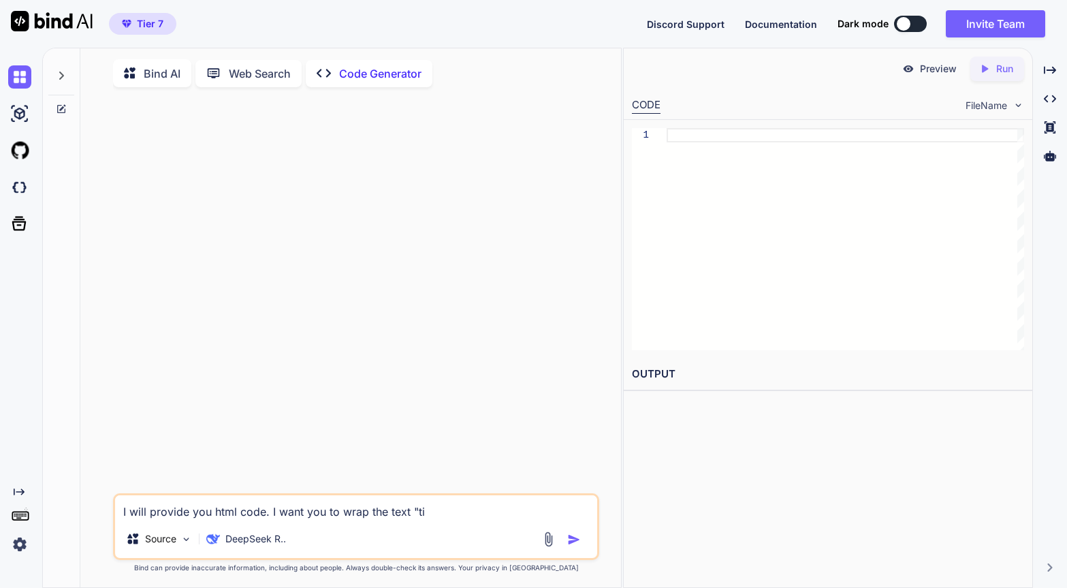
type textarea "x"
type textarea "I will provide you html code. I want you to wrap the text "tit"
type textarea "x"
type textarea "I will provide you html code. I want you to wrap the text "titl"
type textarea "x"
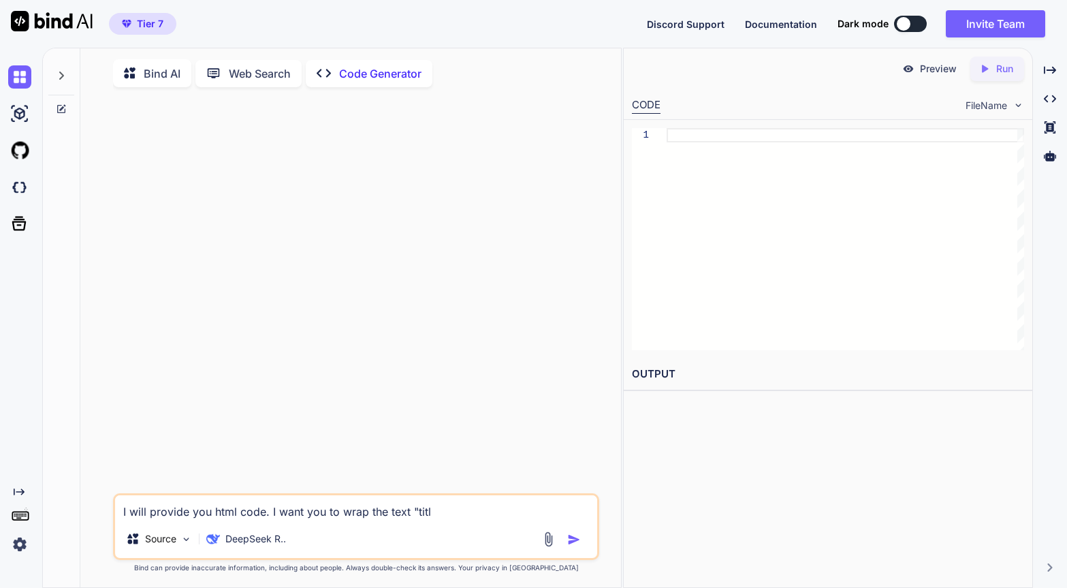
type textarea "I will provide you html code. I want you to wrap the text "title"
type textarea "x"
type textarea "I will provide you html code. I want you to wrap the text "title"
type textarea "x"
type textarea "I will provide you html code. I want you to wrap the text "title l"
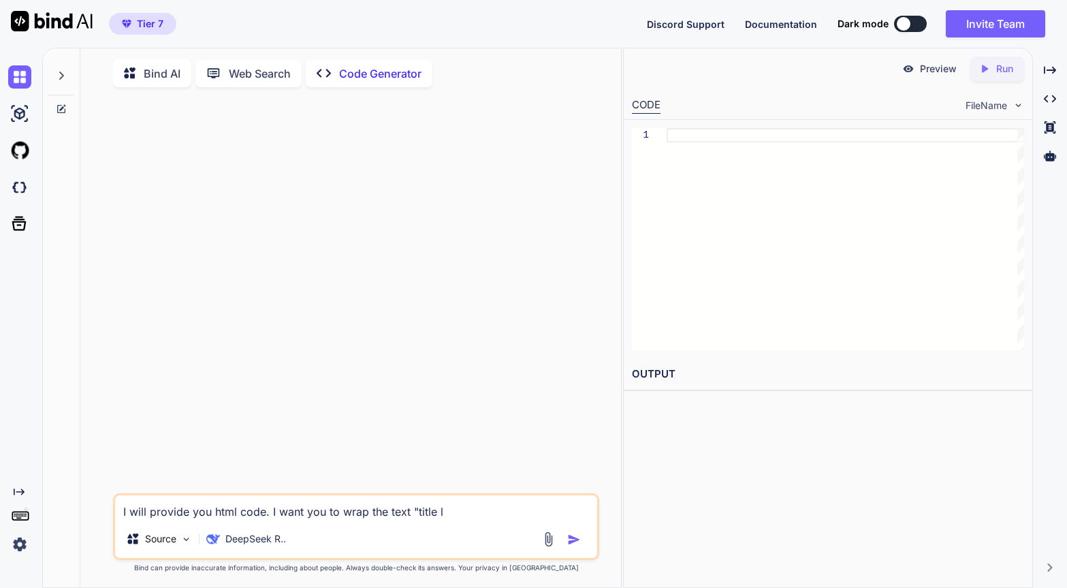
type textarea "x"
type textarea "I will provide you html code. I want you to wrap the text "title lo"
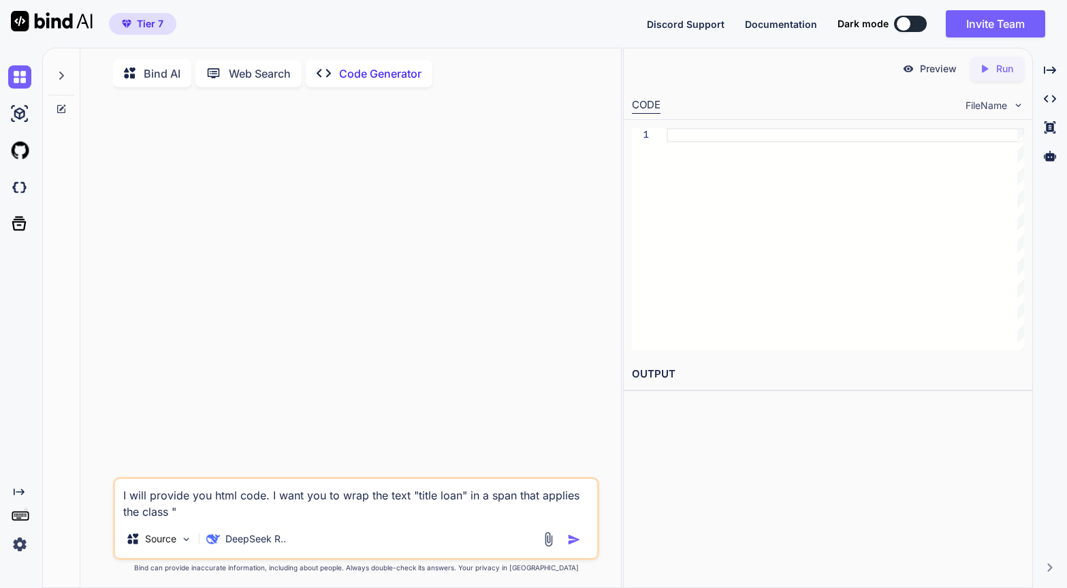
paste textarea ".title-loan"
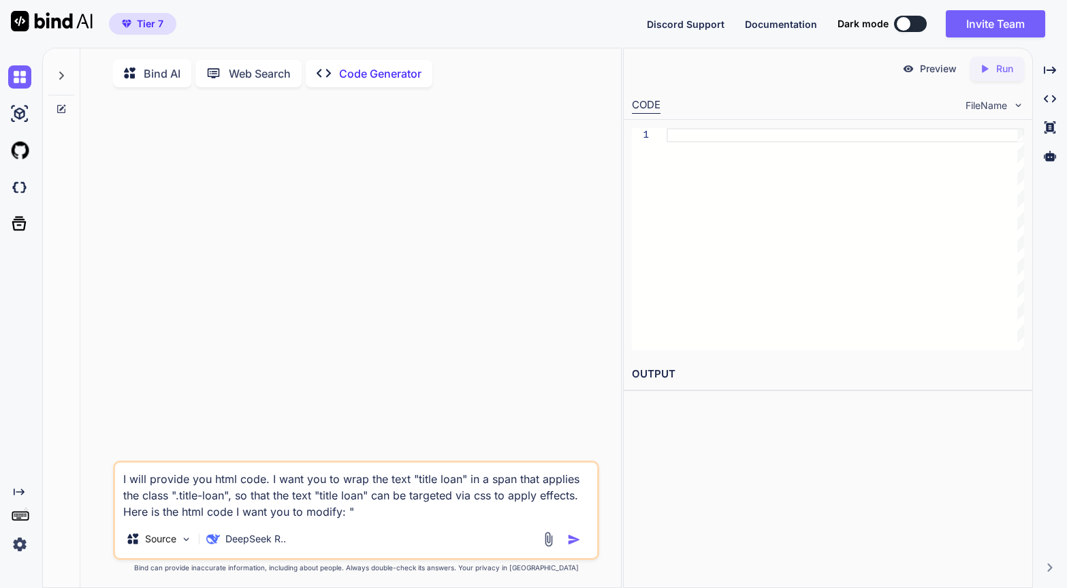
paste textarea "<h2 class="elementor-heading-title elementor-size-default">Need a Personal Loan…"
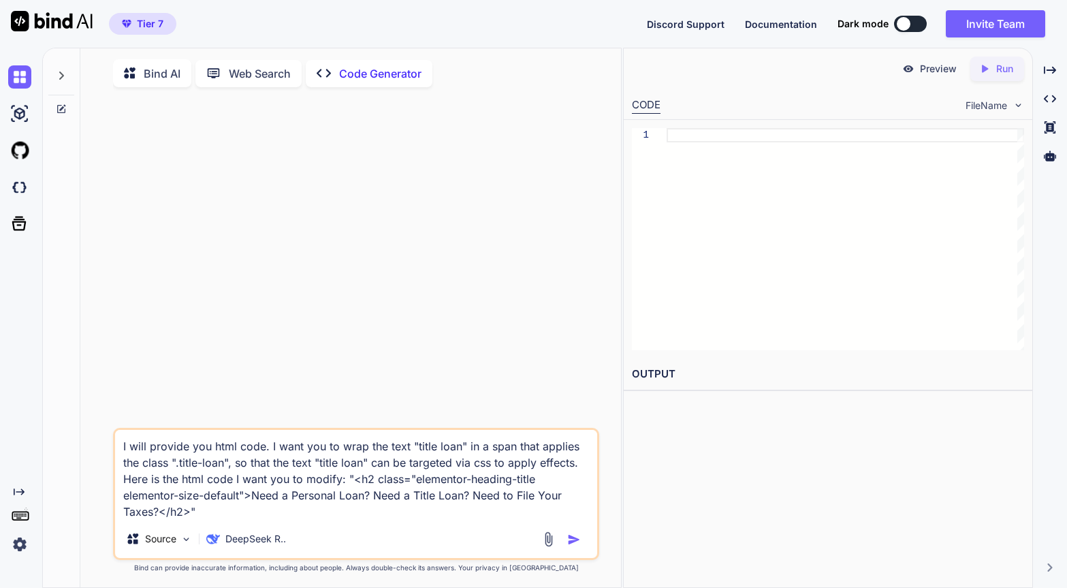
click at [415, 447] on textarea "I will provide you html code. I want you to wrap the text "title loan" in a spa…" at bounding box center [356, 475] width 482 height 90
click at [503, 448] on textarea "I will provide you html code. I want you to wrap the text "Need a Title Loan" i…" at bounding box center [356, 475] width 482 height 90
drag, startPoint x: 516, startPoint y: 447, endPoint x: 411, endPoint y: 449, distance: 104.9
click at [411, 449] on textarea "I will provide you html code. I want you to wrap the text "Need a Title Loan?" …" at bounding box center [356, 475] width 482 height 90
drag, startPoint x: 407, startPoint y: 465, endPoint x: 356, endPoint y: 466, distance: 51.8
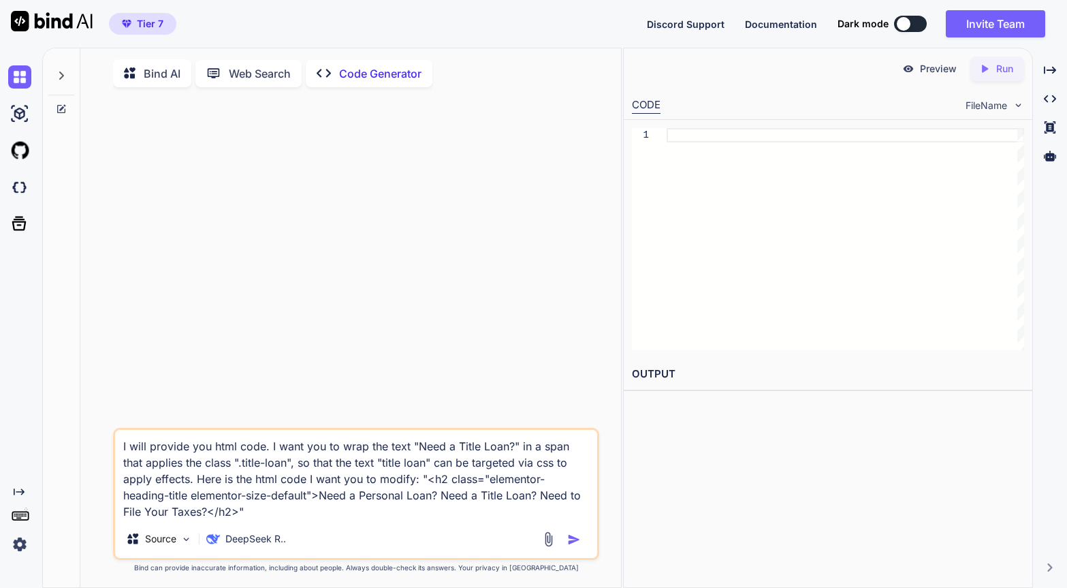
click at [356, 466] on textarea "I will provide you html code. I want you to wrap the text "Need a Title Loan?" …" at bounding box center [356, 475] width 482 height 90
paste textarea "Need a Title Loan?"
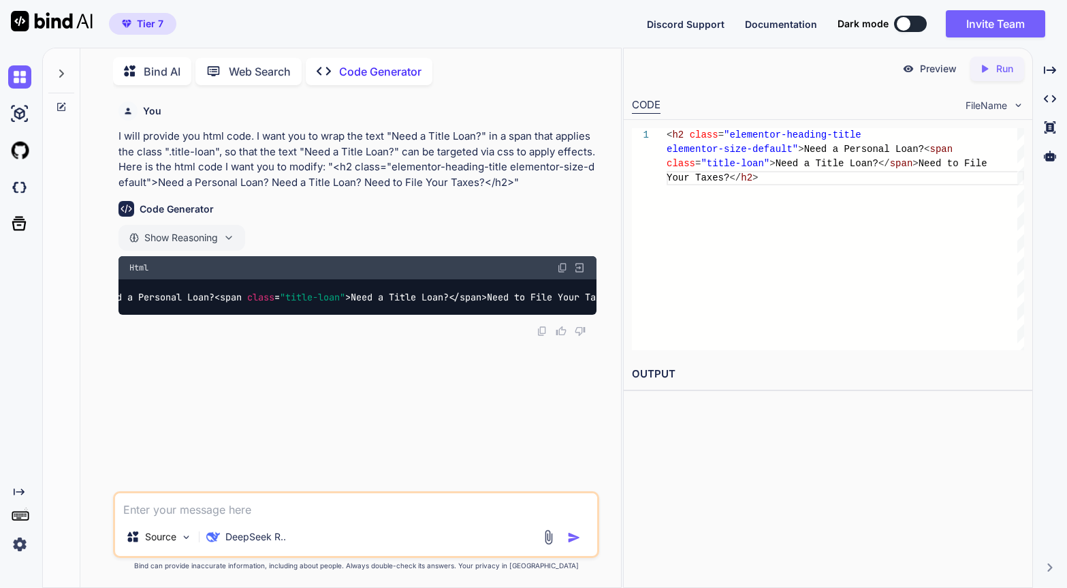
scroll to position [0, 369]
drag, startPoint x: 348, startPoint y: 296, endPoint x: 212, endPoint y: 296, distance: 135.5
click at [212, 296] on span "< span class = "title-loan" >" at bounding box center [266, 297] width 136 height 12
copy span "< span class = "title-loan" >"
